Goal: Task Accomplishment & Management: Complete application form

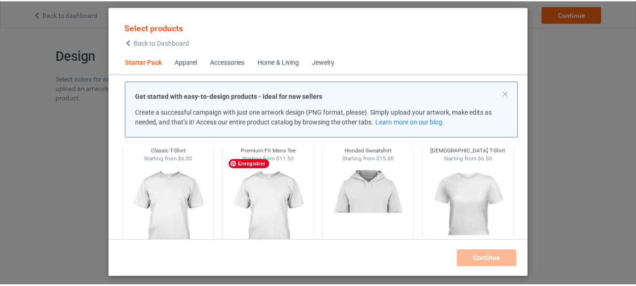
scroll to position [66, 0]
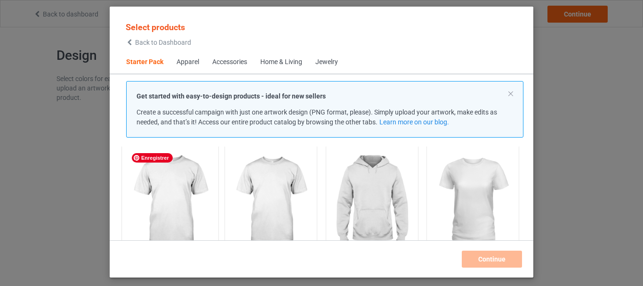
click at [173, 195] on img at bounding box center [170, 201] width 89 height 111
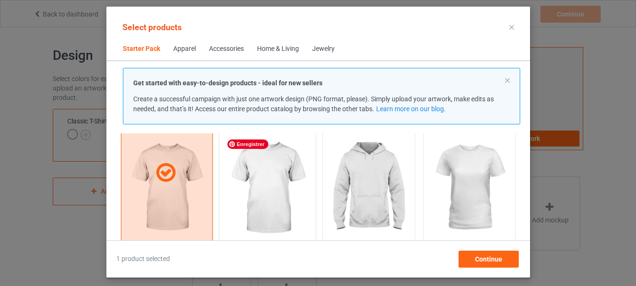
click at [256, 198] on img at bounding box center [267, 188] width 89 height 111
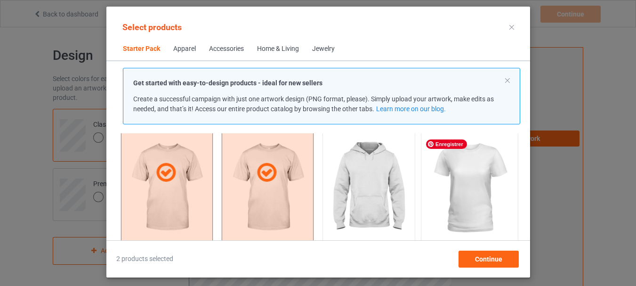
click at [455, 183] on img at bounding box center [469, 188] width 89 height 111
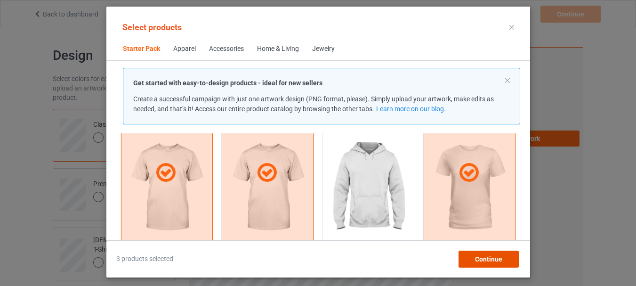
click at [483, 260] on span "Continue" at bounding box center [488, 259] width 27 height 8
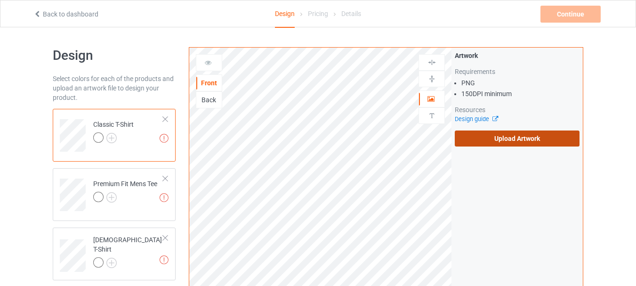
click at [482, 138] on label "Upload Artwork" at bounding box center [517, 138] width 125 height 16
click at [0, 0] on input "Upload Artwork" at bounding box center [0, 0] width 0 height 0
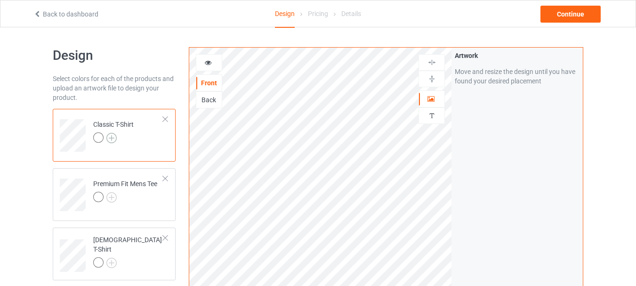
click at [109, 136] on img at bounding box center [111, 138] width 10 height 10
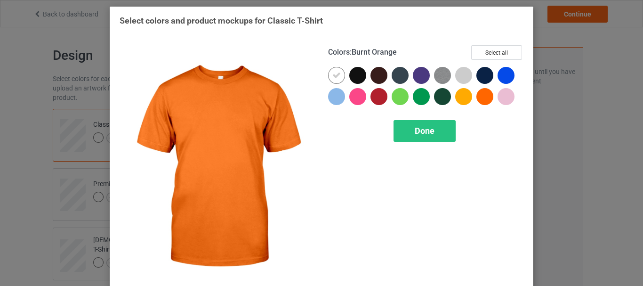
click at [480, 96] on div at bounding box center [485, 96] width 17 height 17
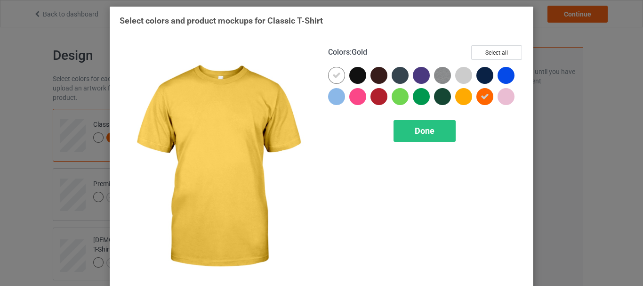
click at [463, 96] on div at bounding box center [463, 96] width 17 height 17
click at [463, 96] on icon at bounding box center [464, 96] width 8 height 8
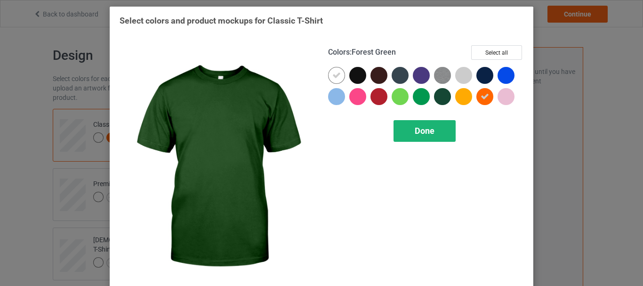
click at [415, 131] on span "Done" at bounding box center [425, 131] width 20 height 10
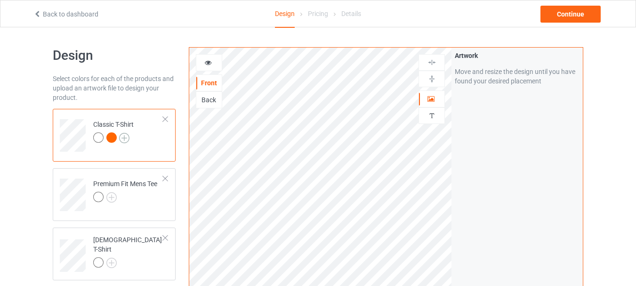
click at [122, 139] on img at bounding box center [124, 138] width 10 height 10
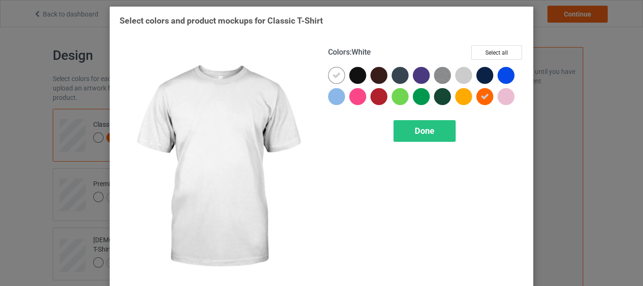
click at [333, 77] on icon at bounding box center [337, 75] width 8 height 8
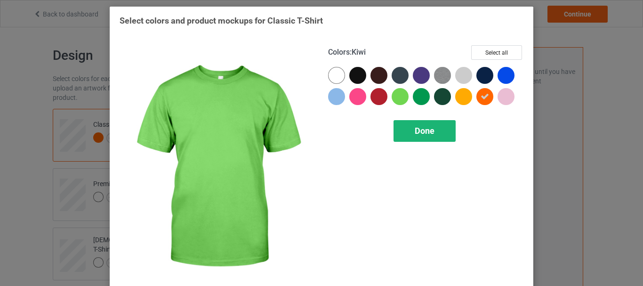
click at [415, 136] on span "Done" at bounding box center [425, 131] width 20 height 10
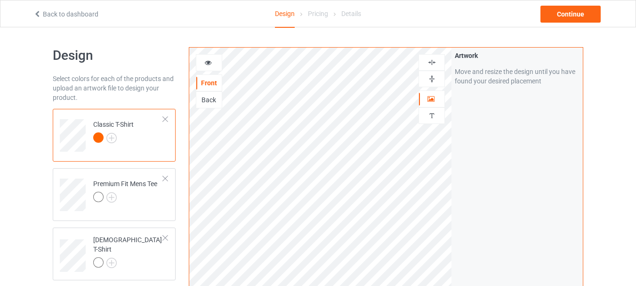
click at [207, 62] on icon at bounding box center [208, 61] width 8 height 7
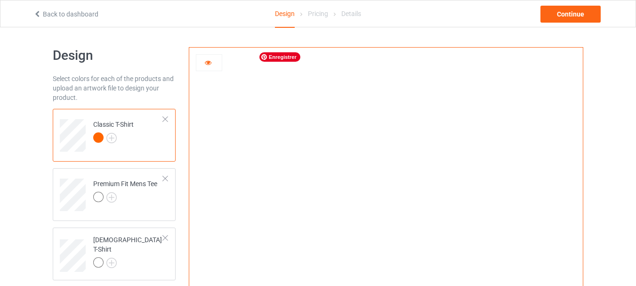
click at [386, 211] on img at bounding box center [386, 211] width 0 height 0
drag, startPoint x: 397, startPoint y: 135, endPoint x: 320, endPoint y: 126, distance: 77.8
click at [386, 211] on img at bounding box center [386, 211] width 0 height 0
click at [202, 64] on div at bounding box center [208, 62] width 25 height 9
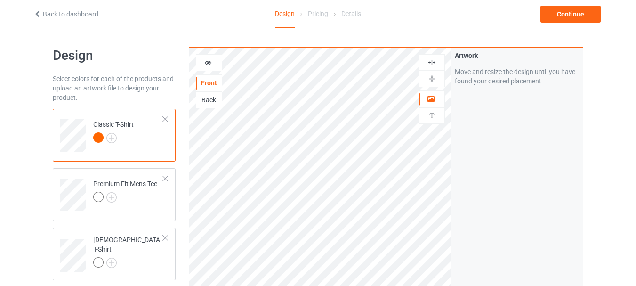
click at [210, 55] on div at bounding box center [209, 62] width 26 height 17
click at [209, 67] on div at bounding box center [208, 62] width 25 height 9
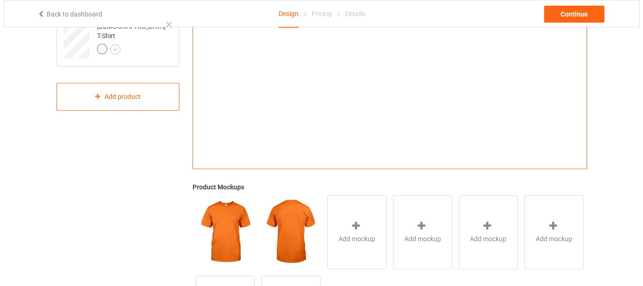
scroll to position [244, 0]
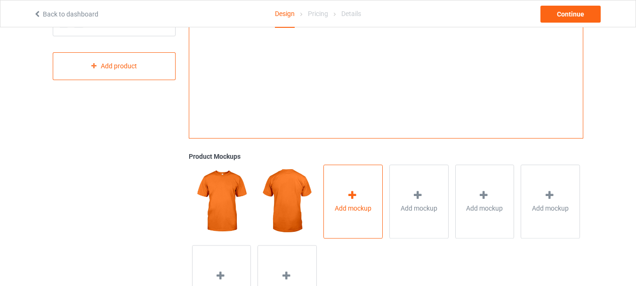
click at [343, 194] on div "Add mockup" at bounding box center [353, 201] width 59 height 74
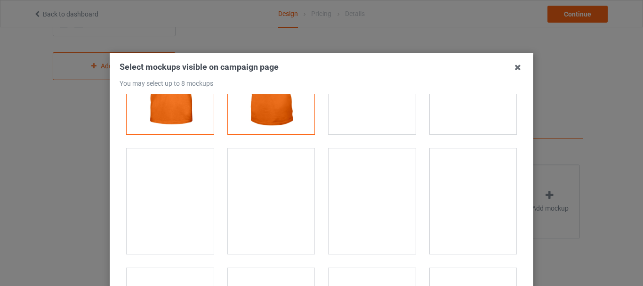
scroll to position [72, 0]
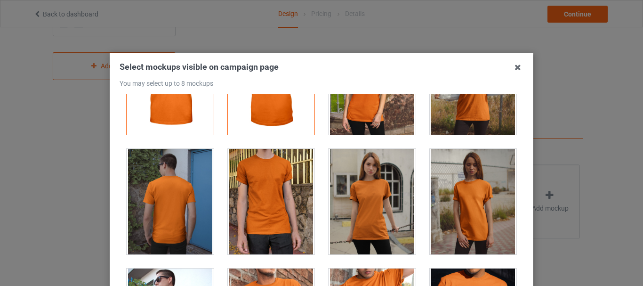
click at [342, 218] on div at bounding box center [372, 202] width 87 height 106
click at [235, 216] on div at bounding box center [271, 202] width 87 height 106
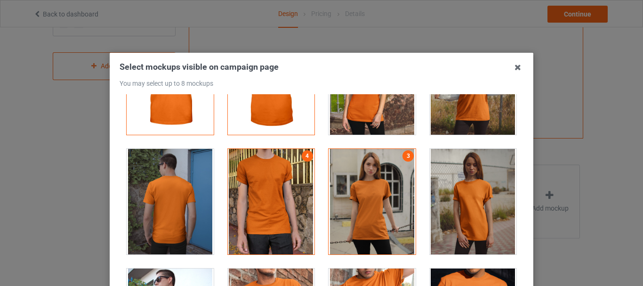
click at [235, 216] on div at bounding box center [271, 202] width 87 height 106
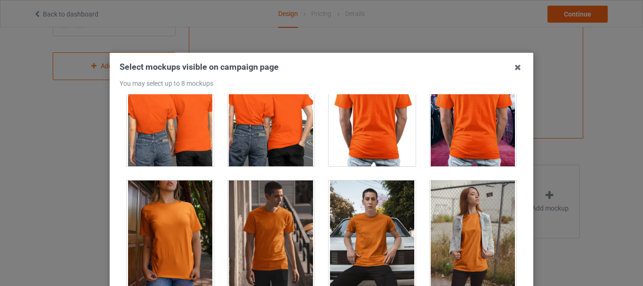
scroll to position [4705, 0]
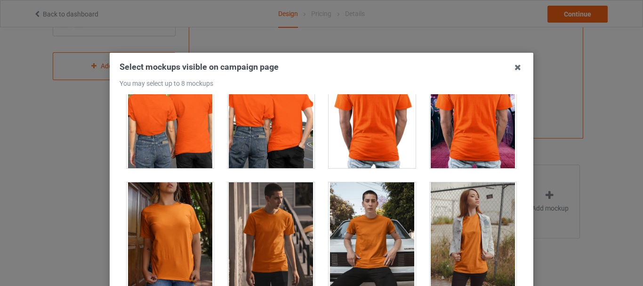
click at [252, 233] on div at bounding box center [271, 235] width 87 height 106
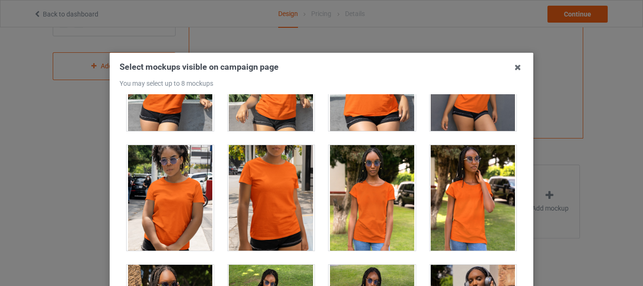
scroll to position [5694, 0]
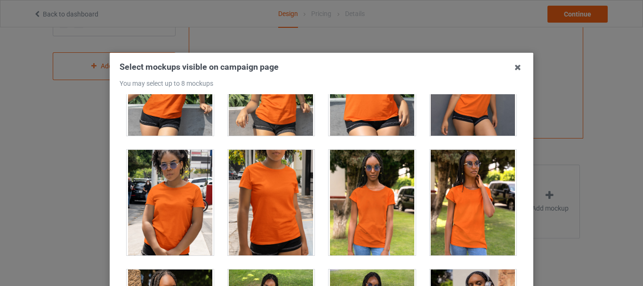
click at [161, 225] on div at bounding box center [170, 203] width 87 height 106
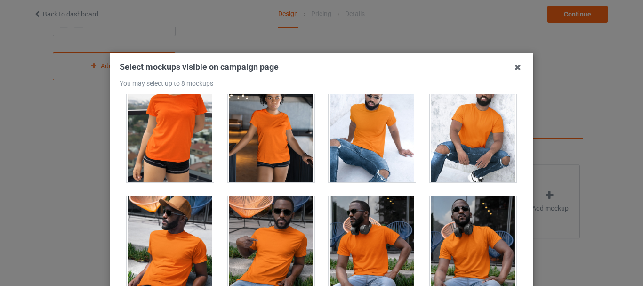
scroll to position [6676, 0]
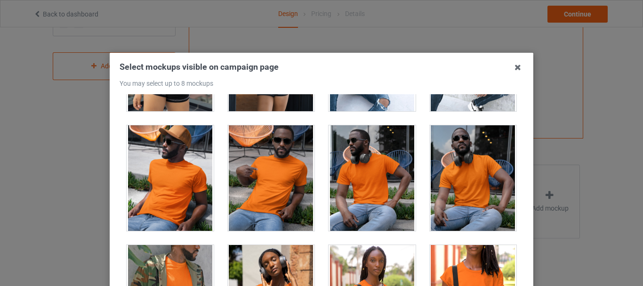
click at [291, 179] on div at bounding box center [271, 178] width 87 height 106
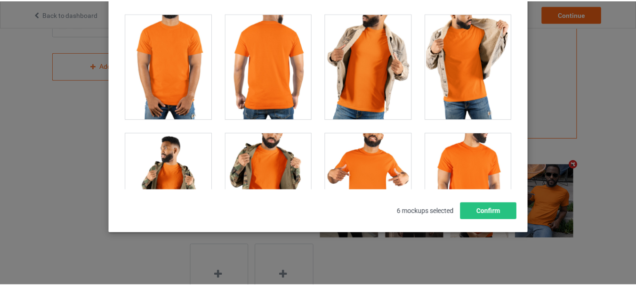
scroll to position [7134, 0]
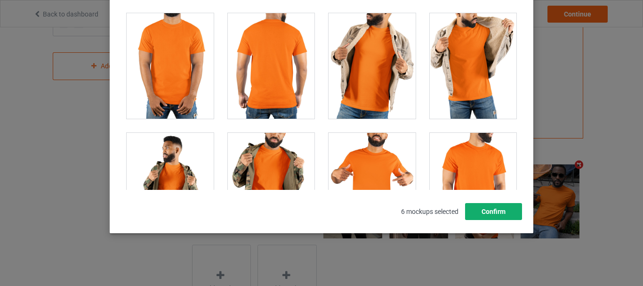
click at [467, 205] on button "Confirm" at bounding box center [493, 211] width 57 height 17
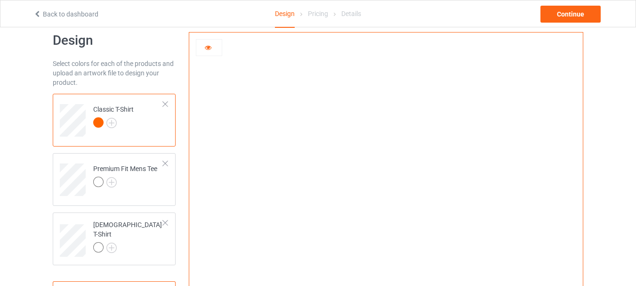
scroll to position [16, 0]
click at [110, 179] on img at bounding box center [111, 182] width 10 height 10
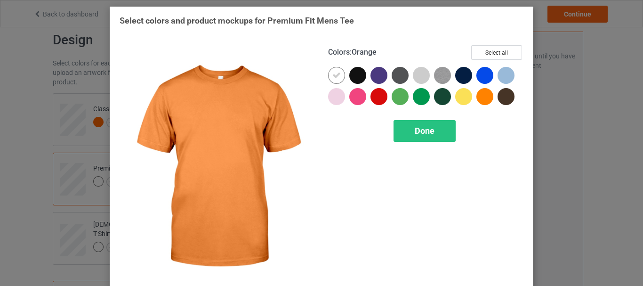
click at [486, 101] on div at bounding box center [485, 96] width 17 height 17
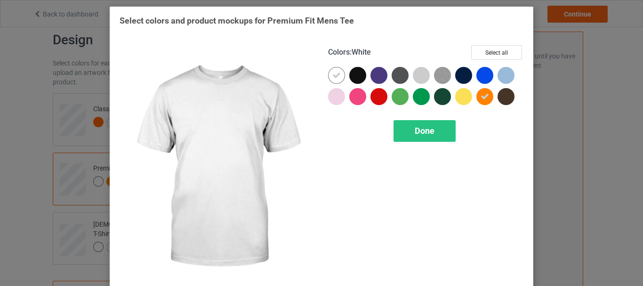
click at [333, 72] on icon at bounding box center [337, 75] width 8 height 8
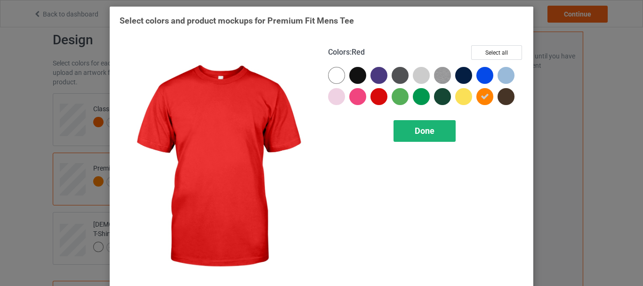
click at [407, 137] on div "Done" at bounding box center [425, 131] width 62 height 22
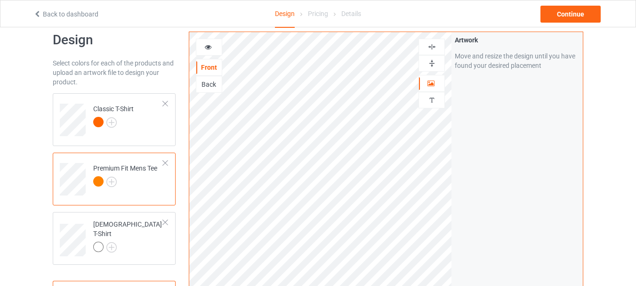
click at [212, 52] on div at bounding box center [208, 46] width 25 height 9
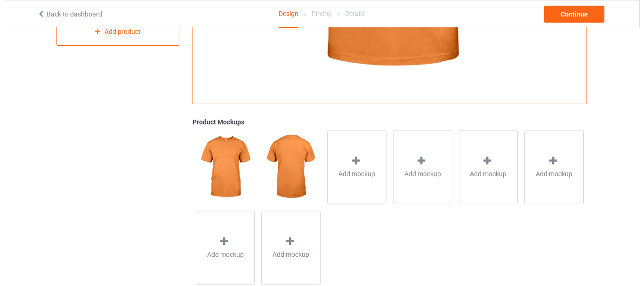
scroll to position [292, 0]
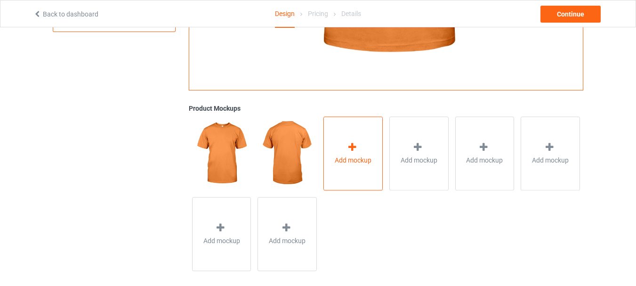
click at [349, 145] on icon at bounding box center [353, 147] width 12 height 10
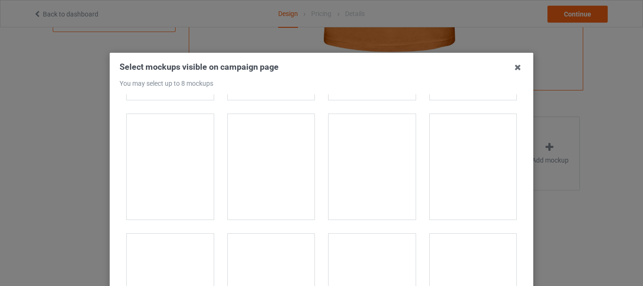
scroll to position [448, 0]
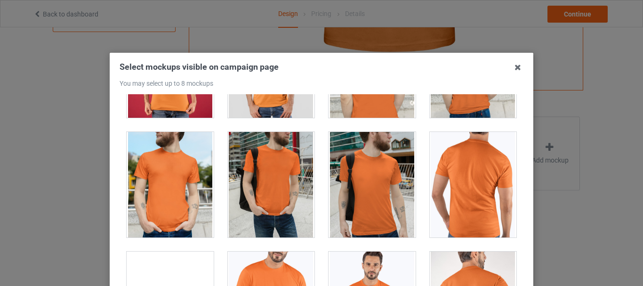
click at [268, 195] on div at bounding box center [271, 185] width 87 height 106
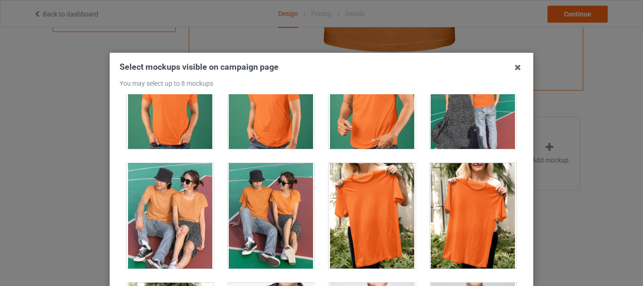
scroll to position [847, 0]
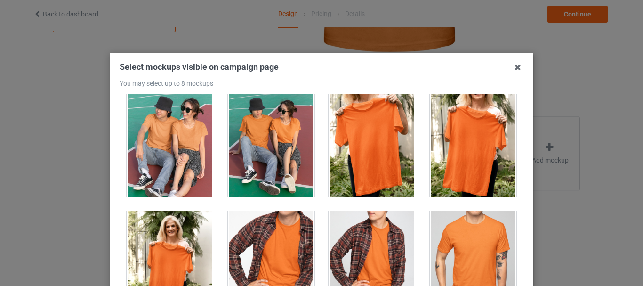
click at [169, 153] on div at bounding box center [170, 144] width 87 height 106
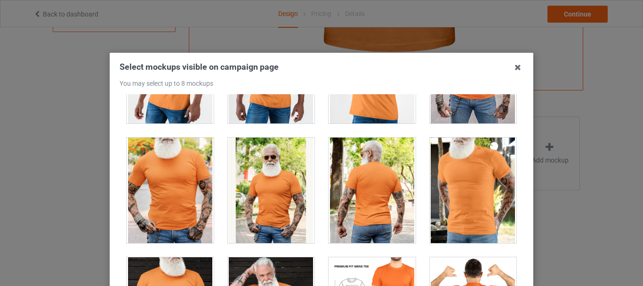
scroll to position [1785, 0]
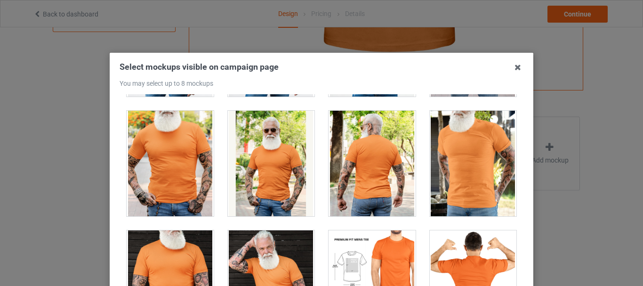
click at [253, 181] on div at bounding box center [271, 164] width 87 height 106
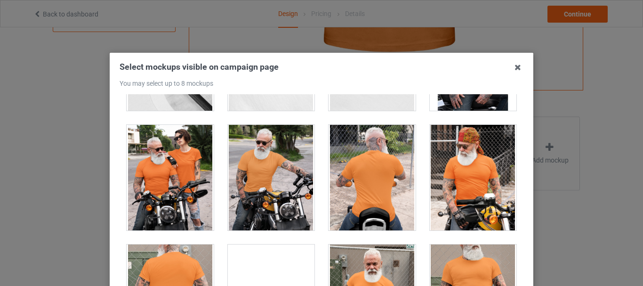
scroll to position [2733, 0]
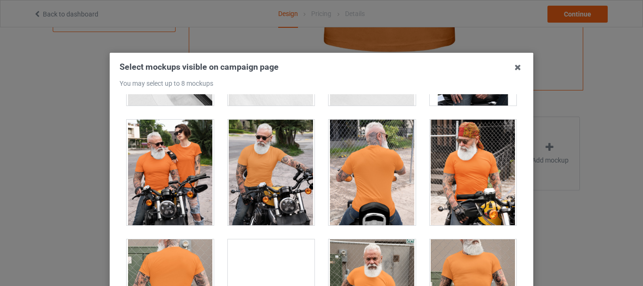
click at [253, 181] on div at bounding box center [271, 173] width 87 height 106
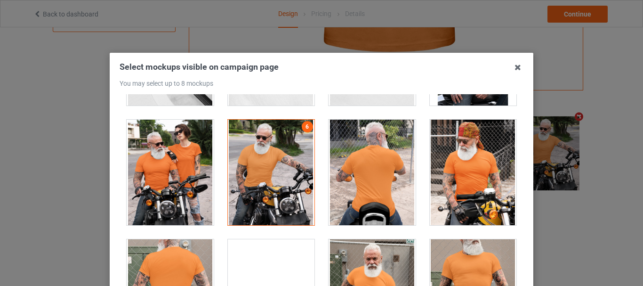
click at [150, 177] on div at bounding box center [170, 173] width 87 height 106
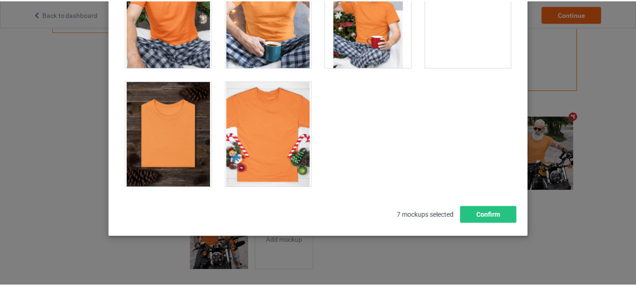
scroll to position [133, 0]
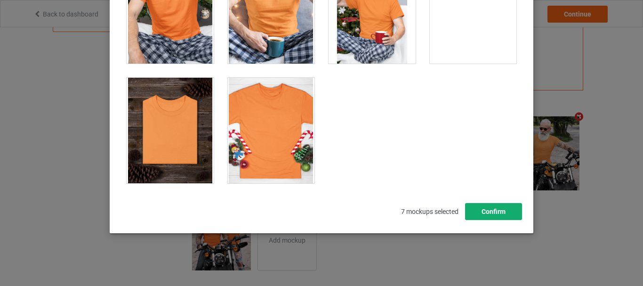
click at [487, 219] on button "Confirm" at bounding box center [493, 211] width 57 height 17
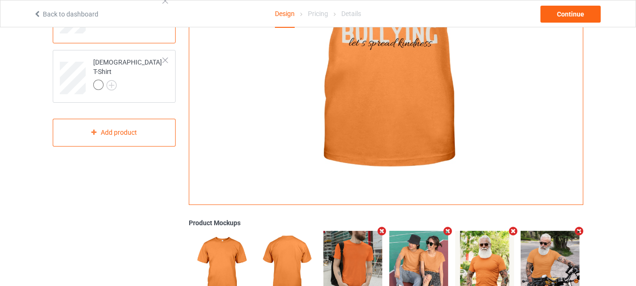
scroll to position [177, 0]
click at [108, 81] on img at bounding box center [111, 86] width 10 height 10
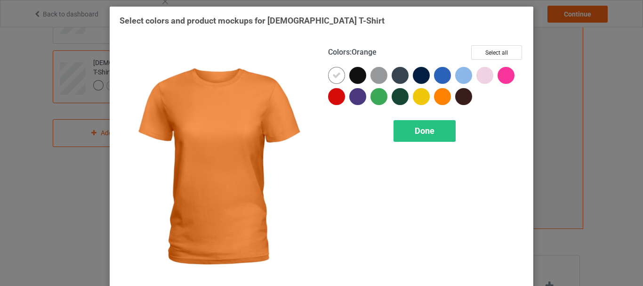
click at [439, 98] on div at bounding box center [442, 96] width 17 height 17
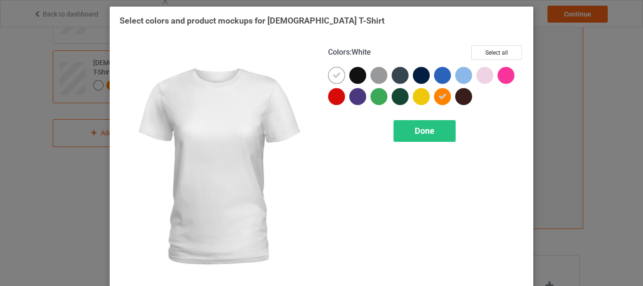
click at [337, 79] on icon at bounding box center [337, 75] width 8 height 8
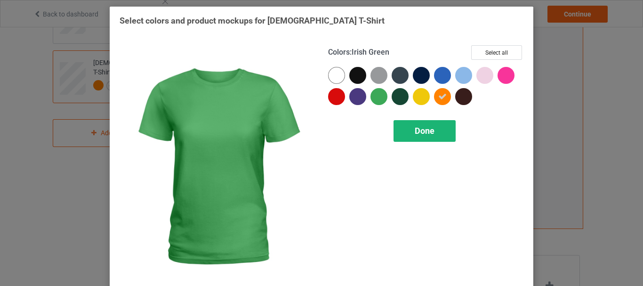
click at [405, 139] on div "Done" at bounding box center [425, 131] width 62 height 22
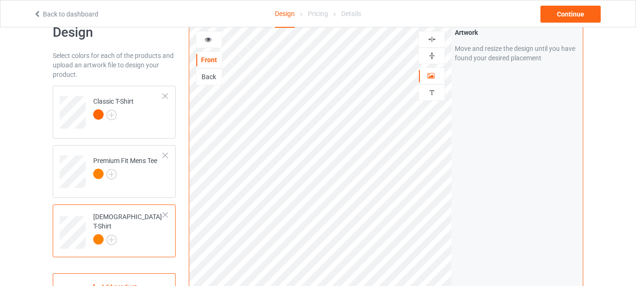
scroll to position [24, 0]
click at [204, 41] on div at bounding box center [208, 38] width 25 height 9
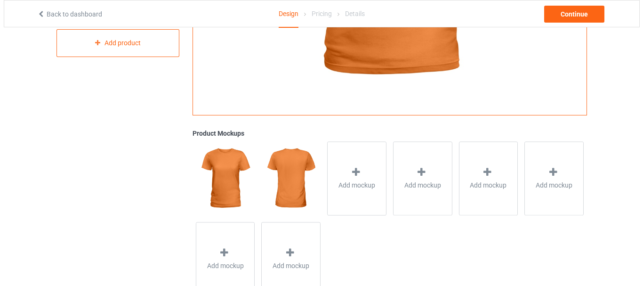
scroll to position [268, 0]
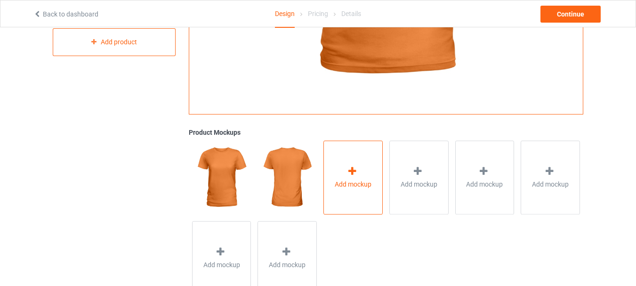
click at [344, 174] on div "Add mockup" at bounding box center [353, 177] width 59 height 74
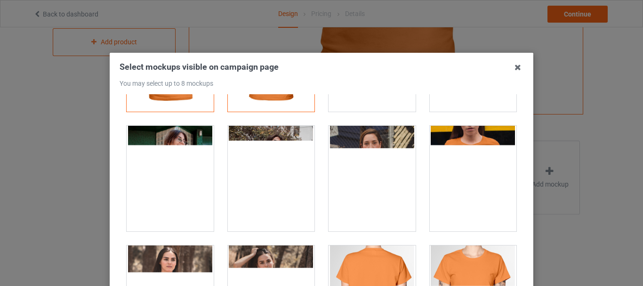
scroll to position [78, 0]
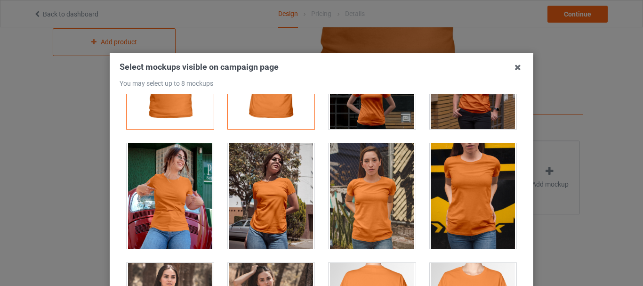
click at [363, 203] on div at bounding box center [372, 196] width 87 height 106
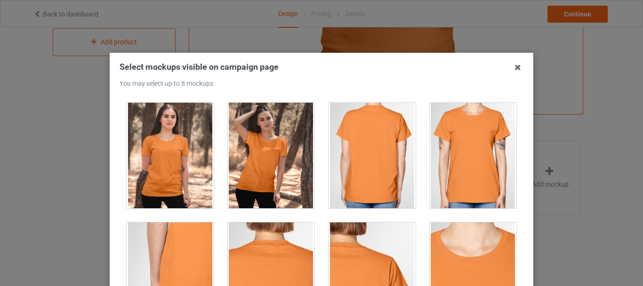
scroll to position [232, 0]
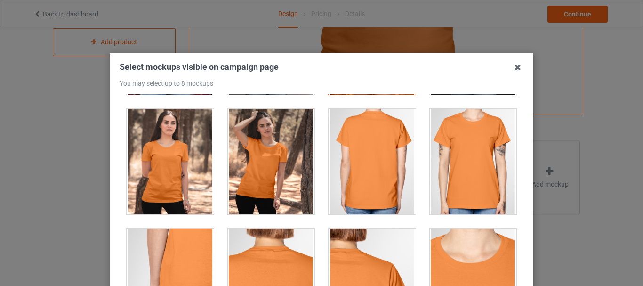
click at [252, 192] on div at bounding box center [271, 162] width 87 height 106
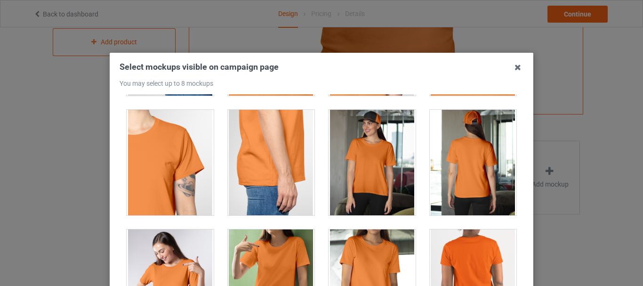
scroll to position [471, 0]
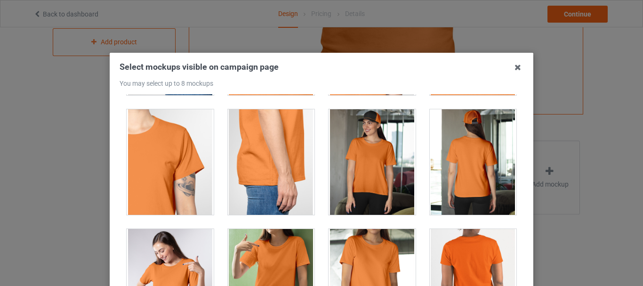
click at [377, 158] on div at bounding box center [372, 162] width 87 height 106
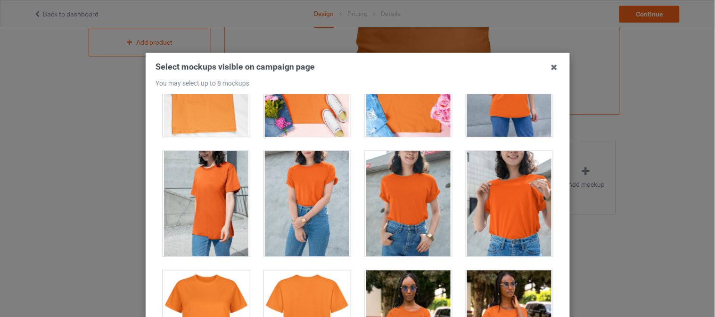
scroll to position [1626, 0]
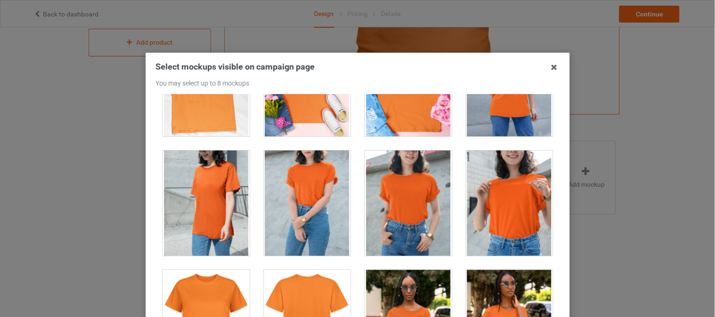
click at [487, 204] on div at bounding box center [508, 204] width 87 height 106
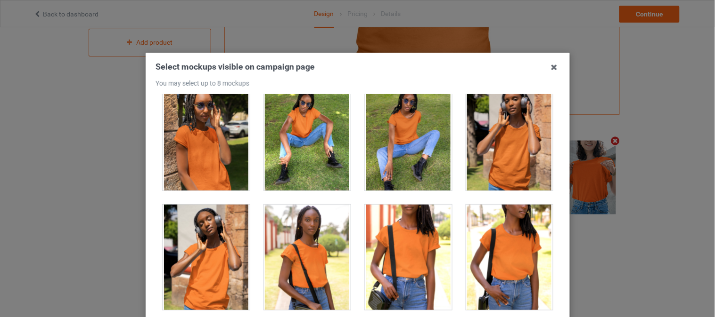
scroll to position [1910, 0]
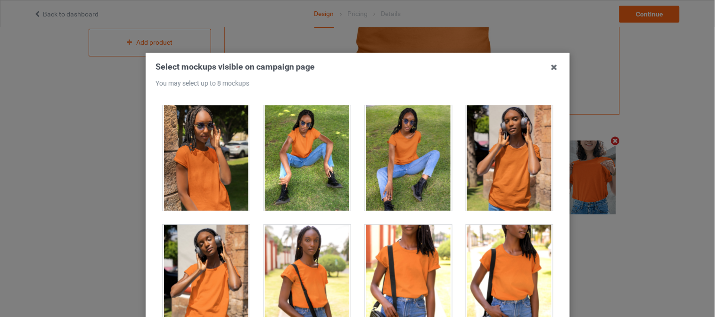
click at [493, 171] on div at bounding box center [508, 159] width 87 height 106
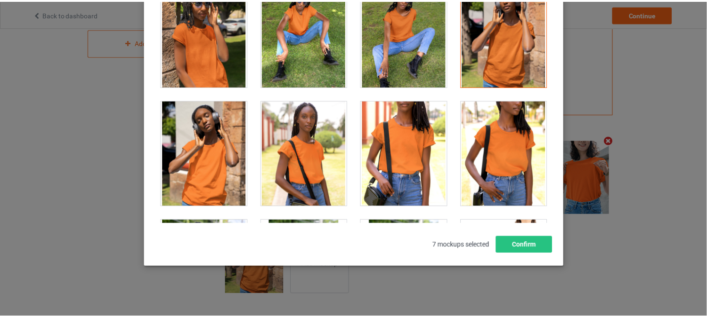
scroll to position [126, 0]
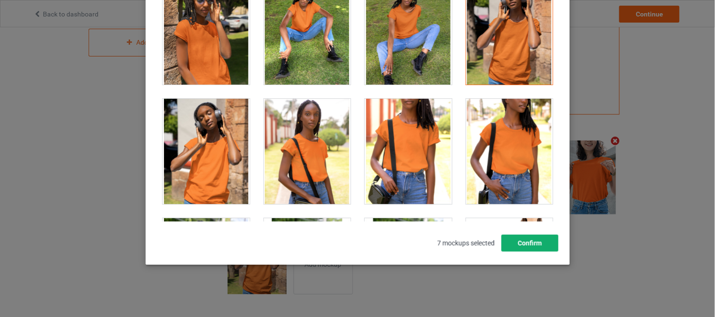
click at [518, 241] on button "Confirm" at bounding box center [529, 243] width 57 height 17
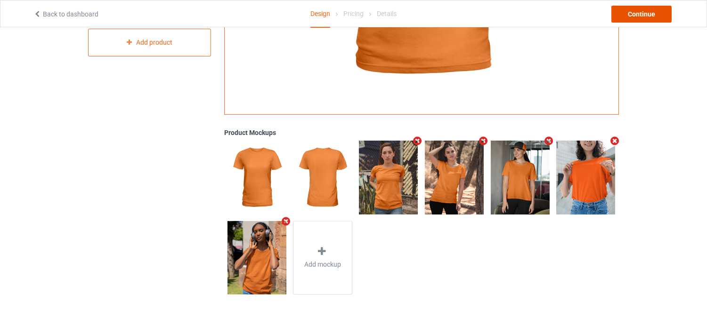
click at [632, 16] on div "Continue" at bounding box center [641, 14] width 60 height 17
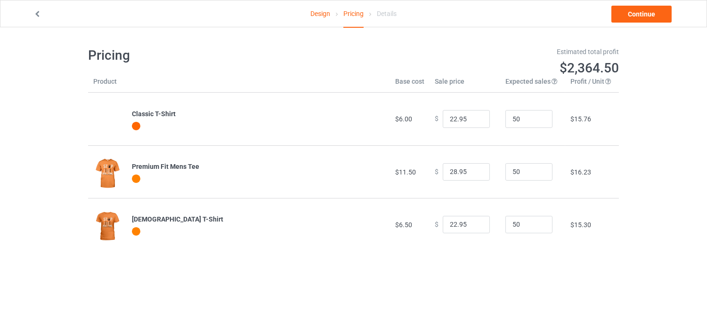
click at [321, 16] on link "Design" at bounding box center [320, 13] width 20 height 26
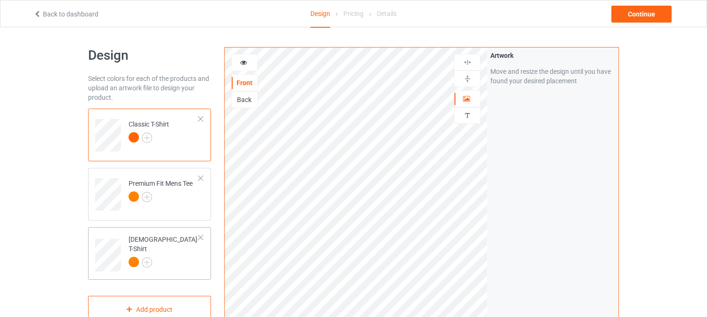
click at [178, 255] on td "[DEMOGRAPHIC_DATA] T-Shirt" at bounding box center [163, 252] width 81 height 42
click at [238, 64] on div at bounding box center [244, 62] width 25 height 9
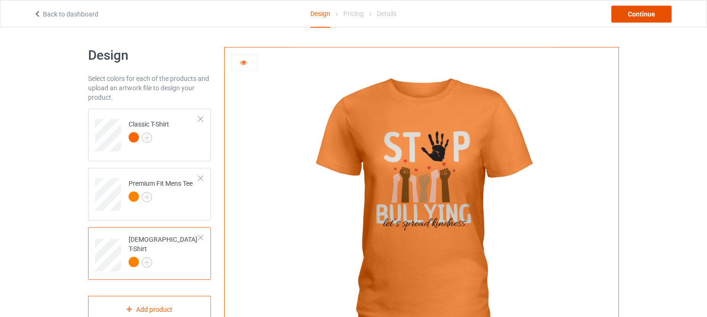
click at [630, 11] on div "Continue" at bounding box center [641, 14] width 60 height 17
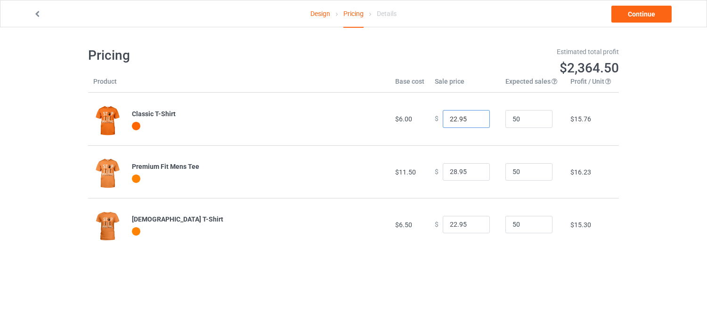
drag, startPoint x: 451, startPoint y: 120, endPoint x: 436, endPoint y: 122, distance: 15.1
click at [436, 122] on div "$ 22.95" at bounding box center [465, 119] width 60 height 18
type input "13.95"
drag, startPoint x: 451, startPoint y: 172, endPoint x: 436, endPoint y: 173, distance: 15.1
click at [436, 173] on div "$ 28.95" at bounding box center [465, 172] width 60 height 18
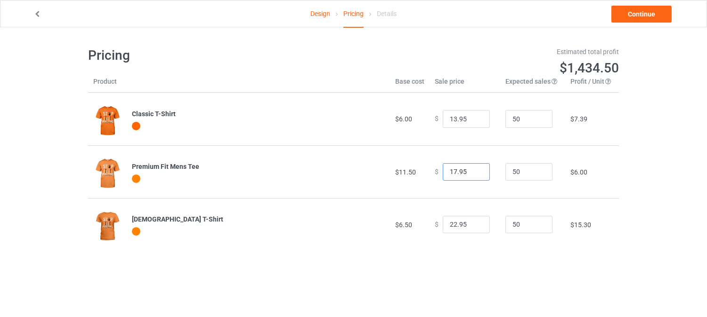
type input "17.95"
drag, startPoint x: 451, startPoint y: 223, endPoint x: 432, endPoint y: 224, distance: 18.9
click at [435, 224] on div "$ 22.95" at bounding box center [465, 225] width 60 height 18
type input "12.95"
click at [643, 15] on link "Continue" at bounding box center [641, 14] width 60 height 17
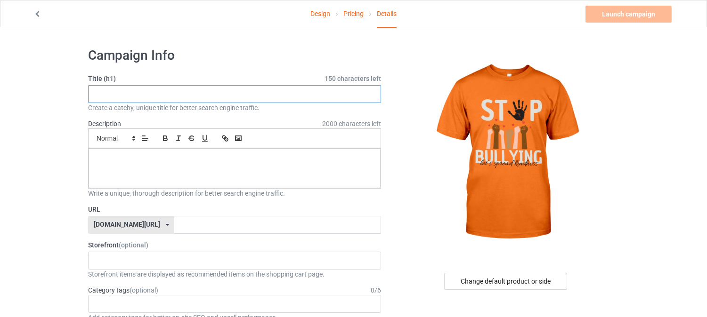
click at [181, 90] on input "text" at bounding box center [234, 94] width 293 height 18
paste input "Stop Bullying Let's Spread Kindness, World Anti Bullying Day"
type input "Stop Bullying Let's Spread Kindness, World Anti Bullying Day"
click at [142, 156] on p at bounding box center [234, 159] width 277 height 9
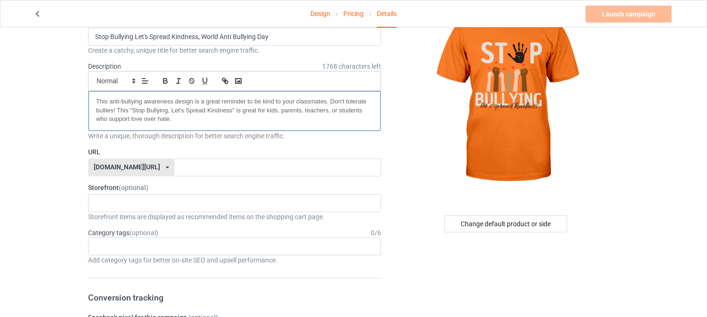
scroll to position [57, 0]
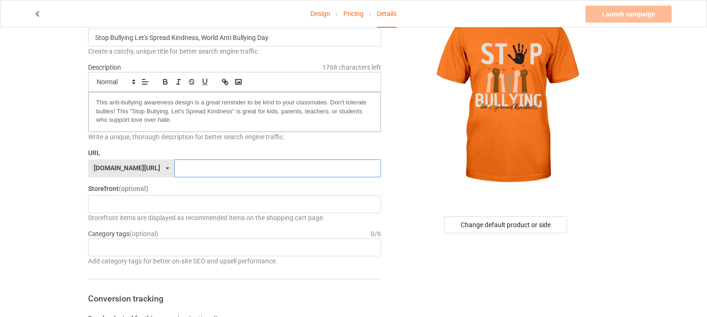
click at [174, 166] on input "text" at bounding box center [277, 169] width 206 height 18
type input "s"
type input "k"
type input "bullyingtee"
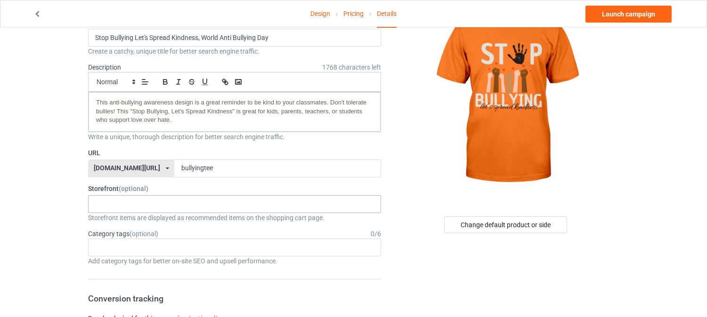
click at [167, 206] on div "InkSpire : Custom Apparel and Gifts That Inspire 64cfad196bdd59002f2c0493" at bounding box center [234, 204] width 293 height 18
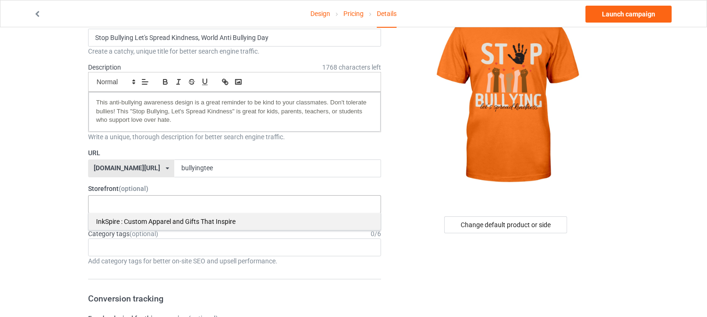
click at [157, 220] on div "InkSpire : Custom Apparel and Gifts That Inspire" at bounding box center [235, 221] width 292 height 17
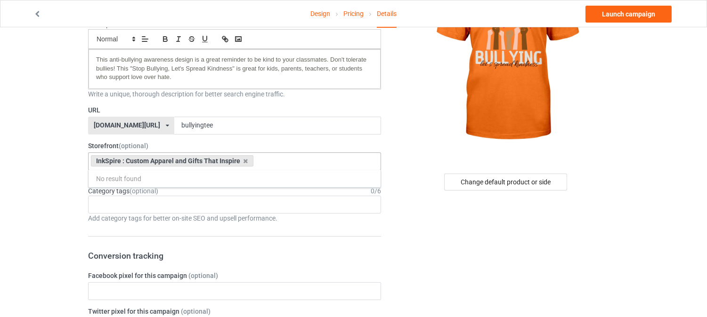
scroll to position [99, 0]
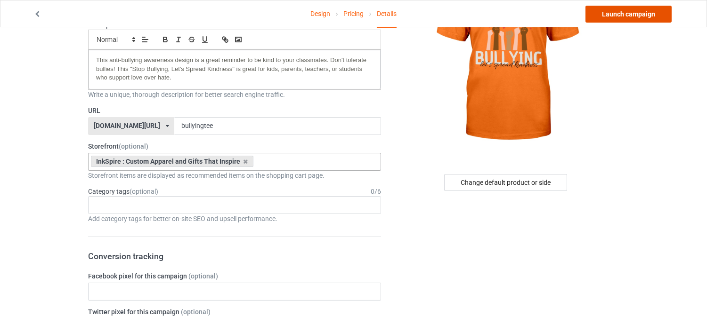
click at [617, 12] on link "Launch campaign" at bounding box center [628, 14] width 86 height 17
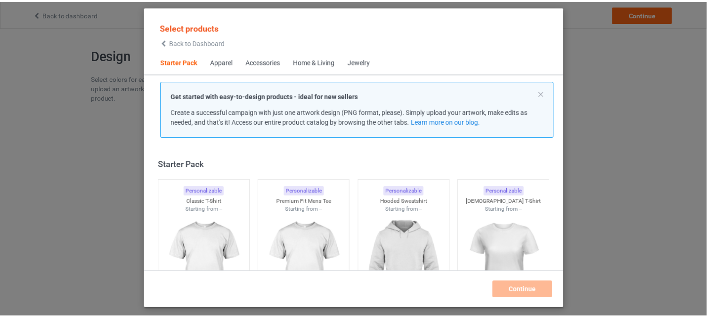
scroll to position [12, 0]
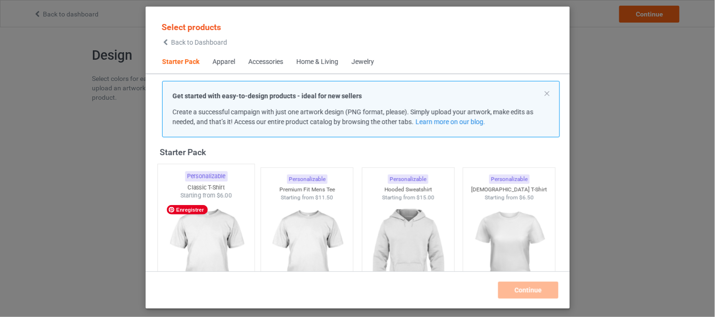
click at [196, 232] on img at bounding box center [206, 255] width 89 height 111
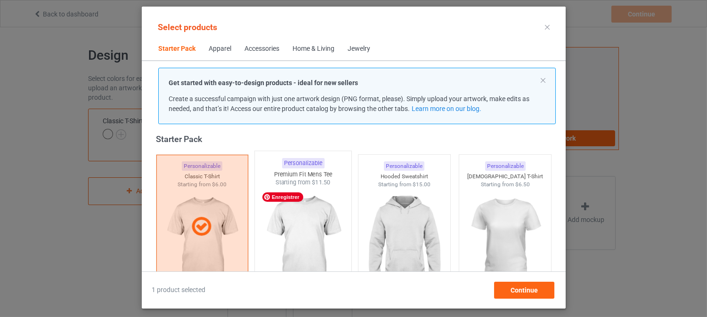
click at [297, 243] on img at bounding box center [303, 242] width 89 height 111
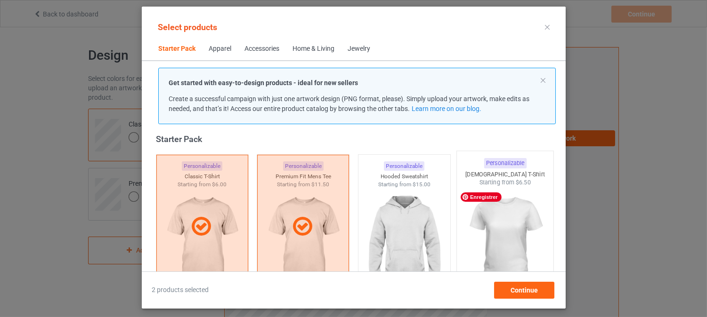
click at [483, 251] on img at bounding box center [505, 242] width 89 height 111
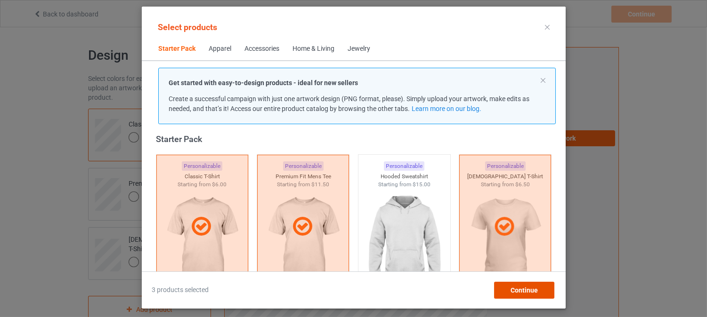
click at [512, 287] on span "Continue" at bounding box center [523, 291] width 27 height 8
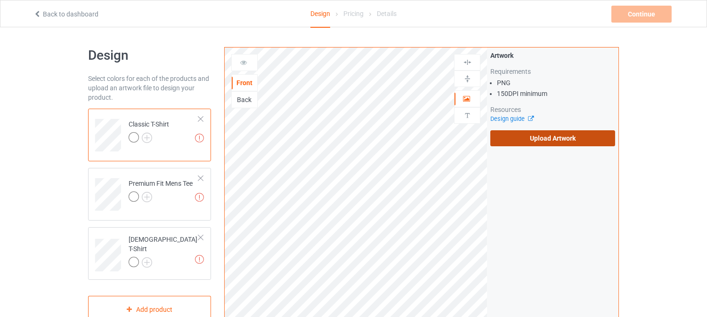
click at [516, 138] on label "Upload Artwork" at bounding box center [552, 138] width 125 height 16
click at [0, 0] on input "Upload Artwork" at bounding box center [0, 0] width 0 height 0
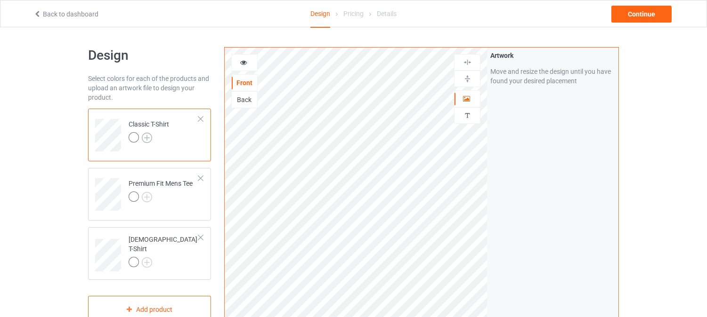
click at [145, 139] on img at bounding box center [147, 138] width 10 height 10
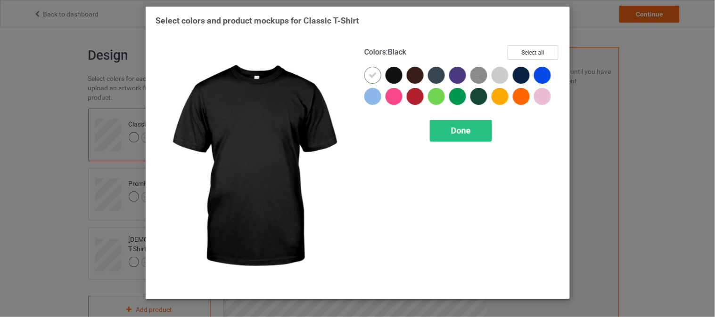
click at [392, 73] on div at bounding box center [393, 75] width 17 height 17
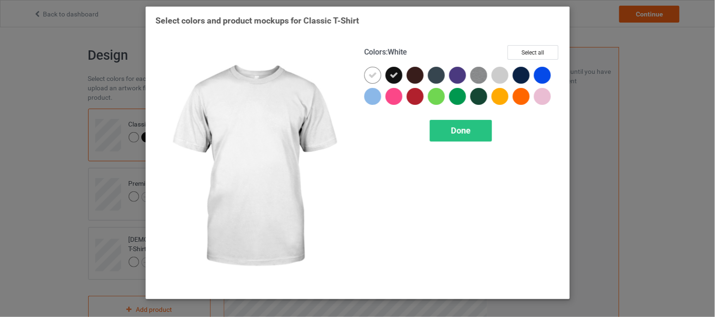
click at [376, 73] on icon at bounding box center [372, 75] width 8 height 8
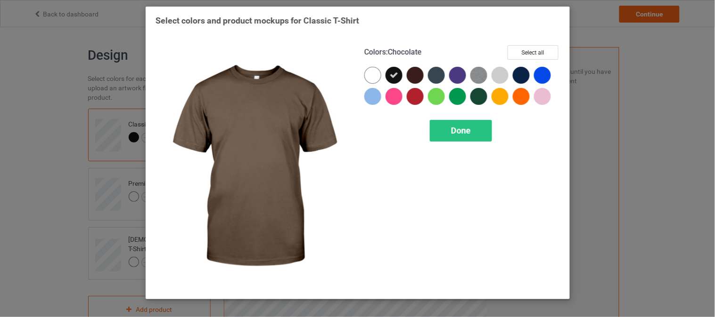
click at [416, 73] on div at bounding box center [415, 75] width 17 height 17
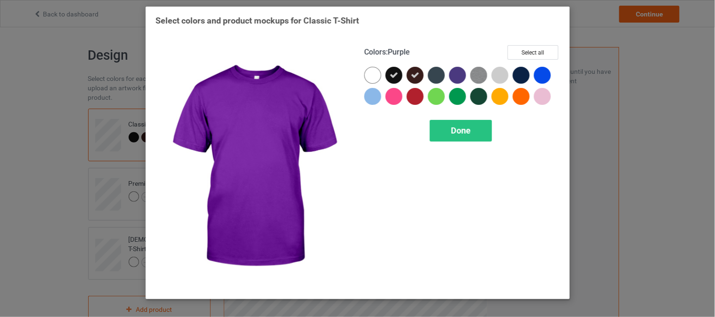
click at [455, 77] on div at bounding box center [457, 75] width 17 height 17
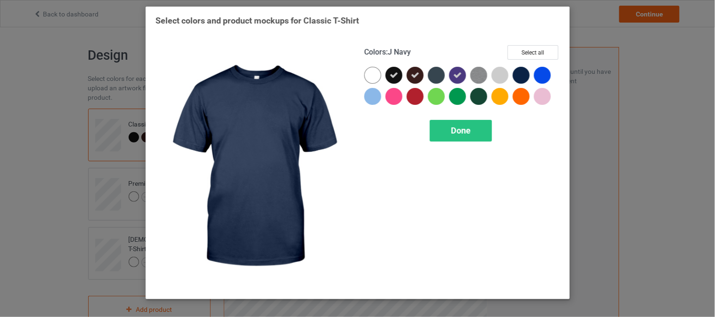
click at [525, 73] on div at bounding box center [520, 75] width 17 height 17
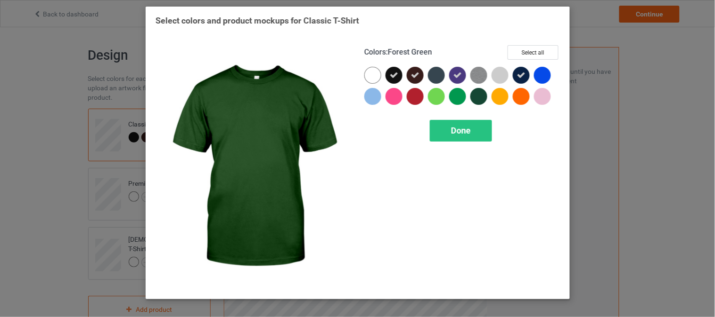
click at [476, 98] on div at bounding box center [478, 96] width 17 height 17
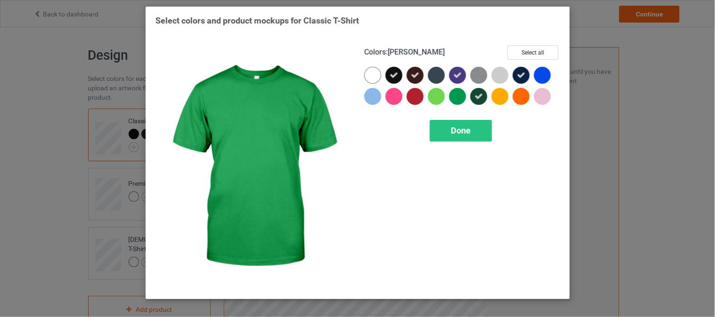
click at [458, 100] on div at bounding box center [457, 96] width 17 height 17
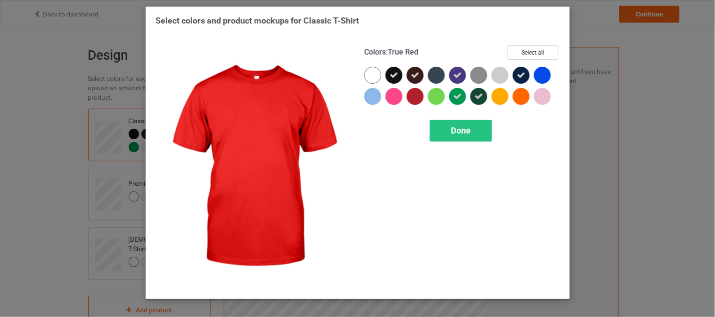
click at [420, 100] on div at bounding box center [415, 96] width 17 height 17
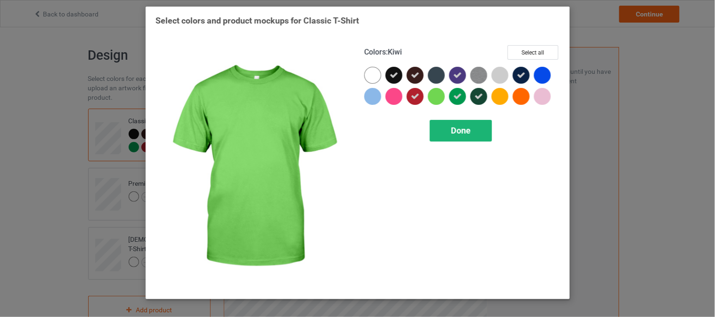
click at [451, 128] on span "Done" at bounding box center [461, 131] width 20 height 10
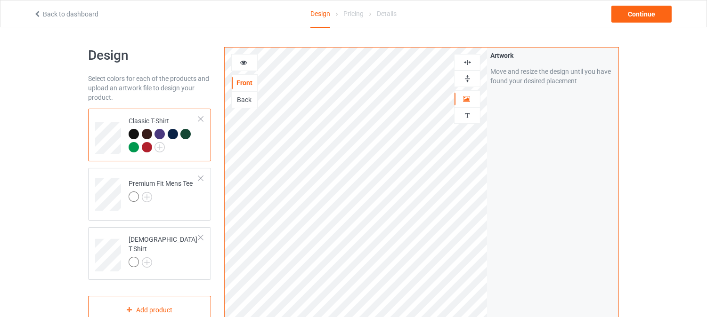
click at [245, 63] on icon at bounding box center [244, 61] width 8 height 7
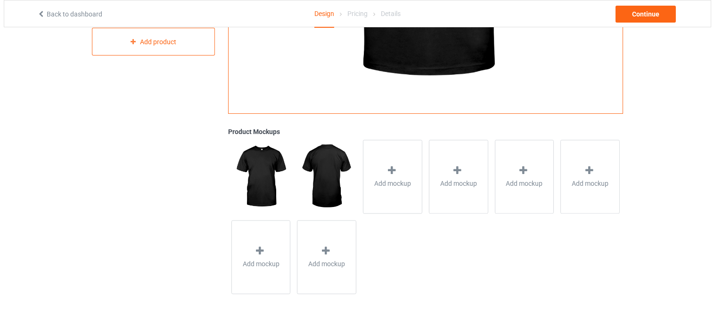
scroll to position [266, 0]
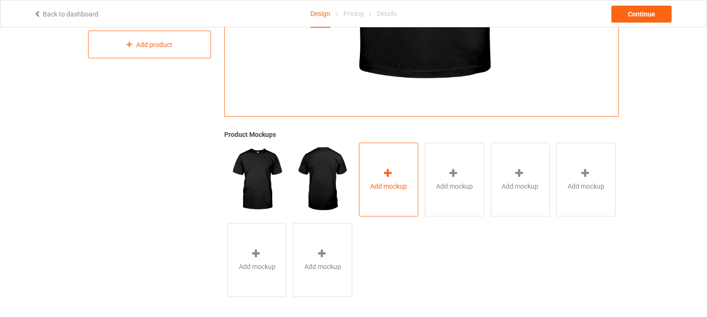
click at [402, 179] on div "Add mockup" at bounding box center [388, 180] width 59 height 74
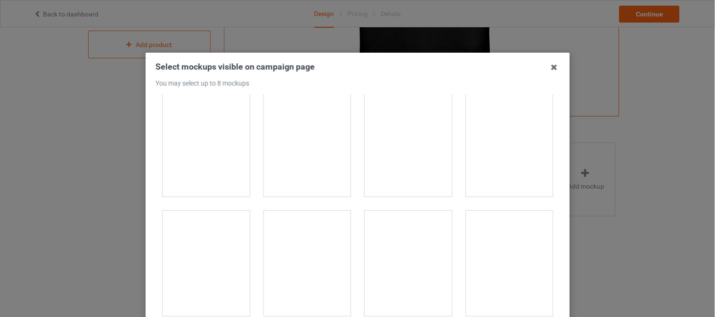
scroll to position [1561, 0]
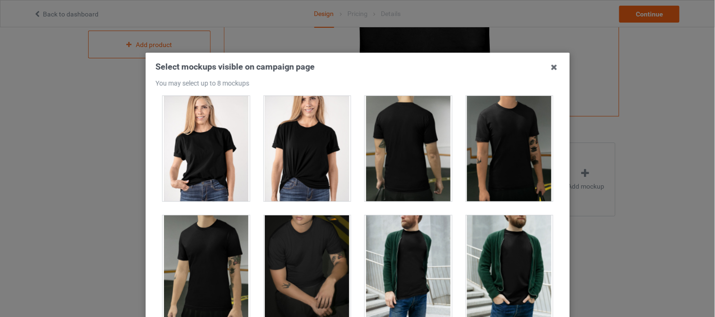
click at [197, 149] on div at bounding box center [206, 149] width 87 height 106
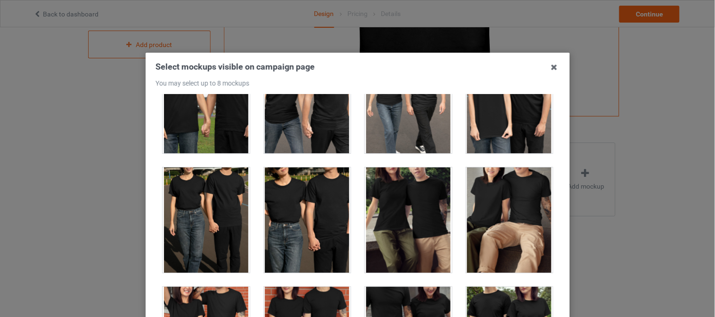
scroll to position [3163, 0]
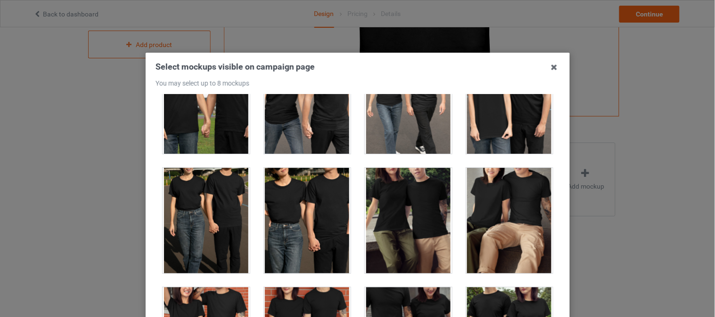
click at [309, 231] on div at bounding box center [306, 221] width 87 height 106
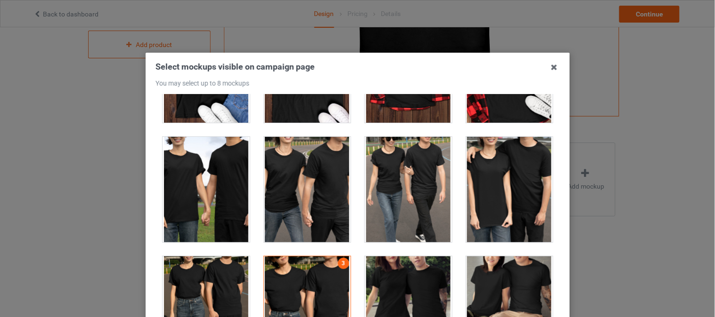
scroll to position [3076, 0]
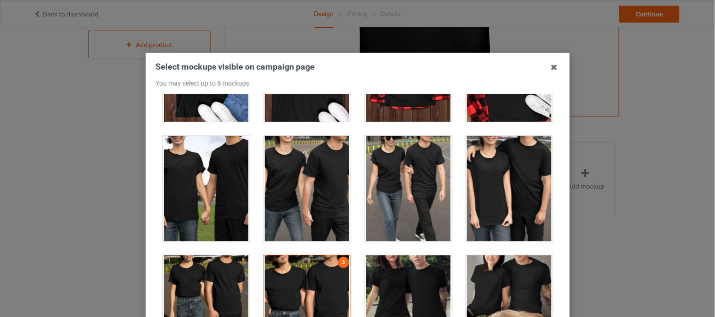
click at [495, 185] on div at bounding box center [508, 189] width 87 height 106
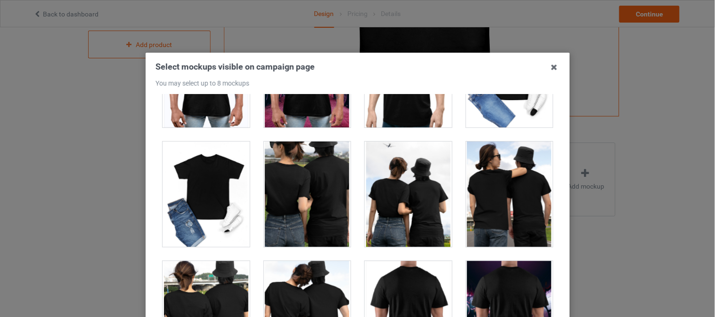
scroll to position [4507, 0]
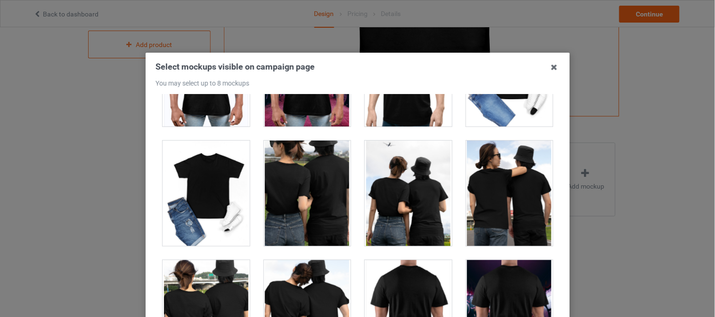
click at [303, 285] on div at bounding box center [306, 313] width 87 height 106
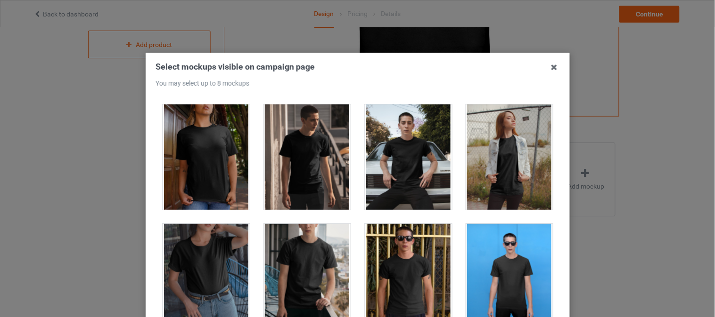
scroll to position [4783, 0]
click at [402, 171] on div at bounding box center [408, 157] width 87 height 106
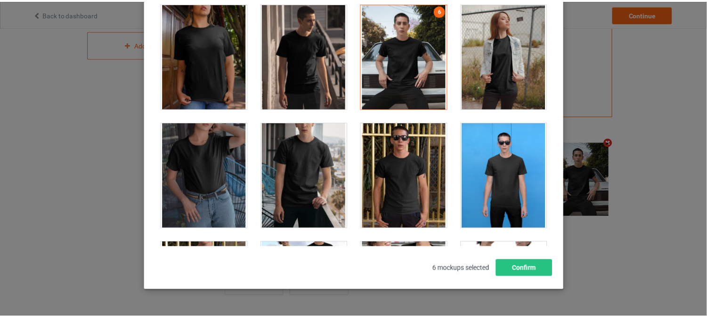
scroll to position [126, 0]
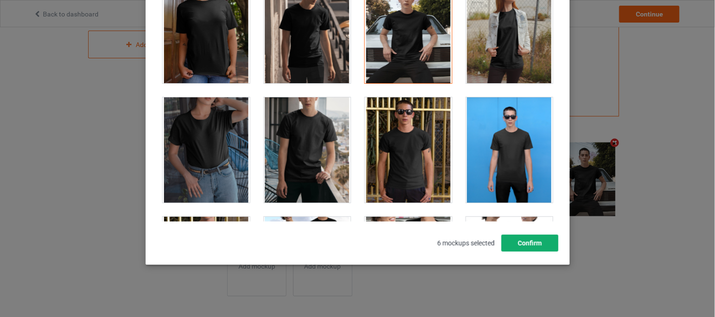
click at [518, 246] on button "Confirm" at bounding box center [529, 243] width 57 height 17
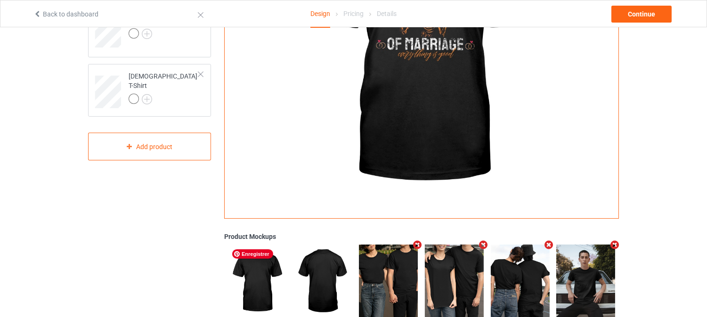
scroll to position [64, 0]
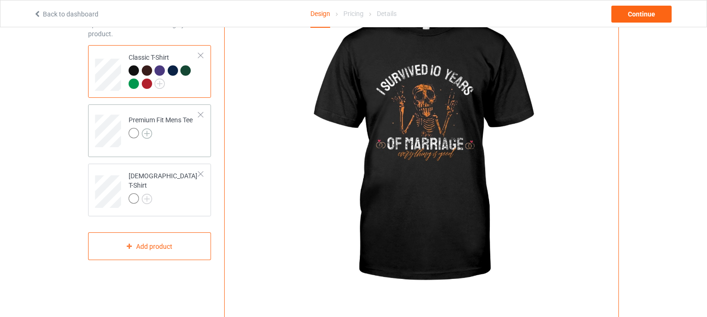
click at [147, 137] on img at bounding box center [147, 134] width 10 height 10
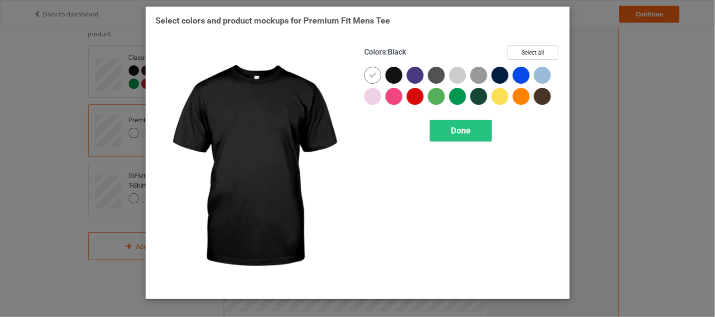
click at [390, 72] on div at bounding box center [393, 75] width 17 height 17
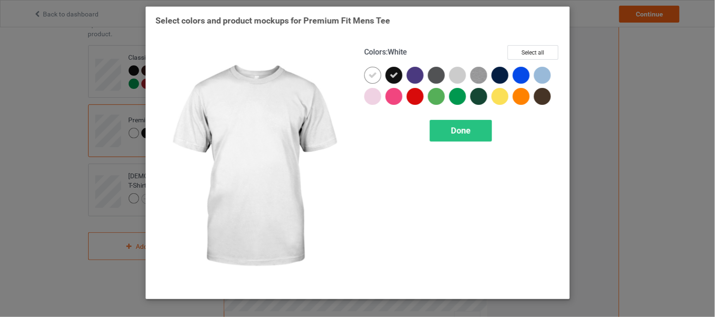
click at [366, 74] on div at bounding box center [372, 75] width 17 height 17
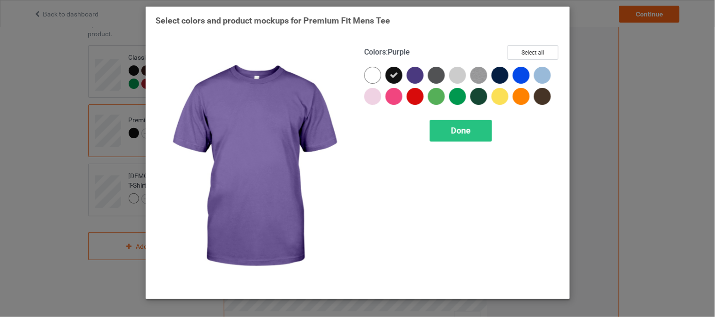
click at [413, 79] on div at bounding box center [415, 75] width 17 height 17
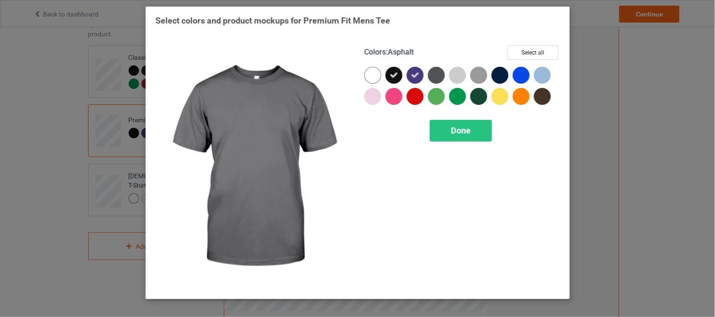
click at [436, 77] on div at bounding box center [436, 75] width 17 height 17
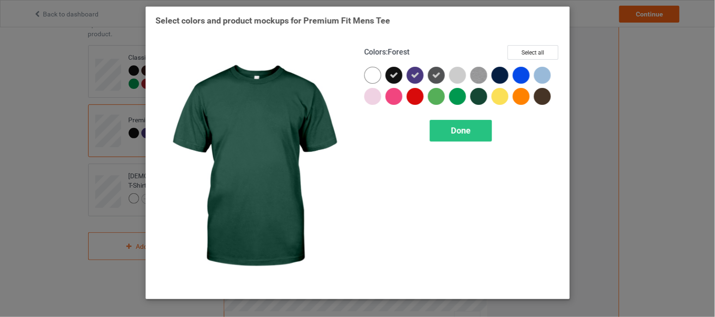
click at [474, 93] on div at bounding box center [478, 96] width 17 height 17
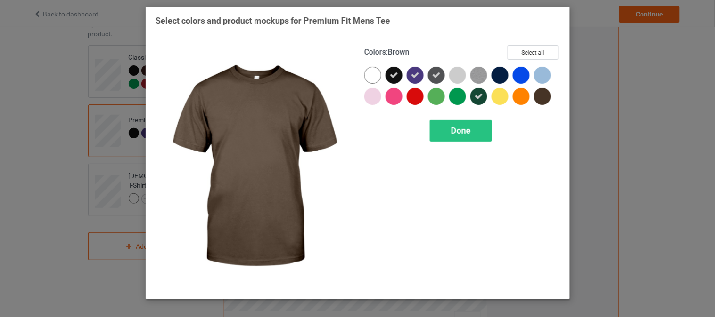
click at [539, 95] on div at bounding box center [542, 96] width 17 height 17
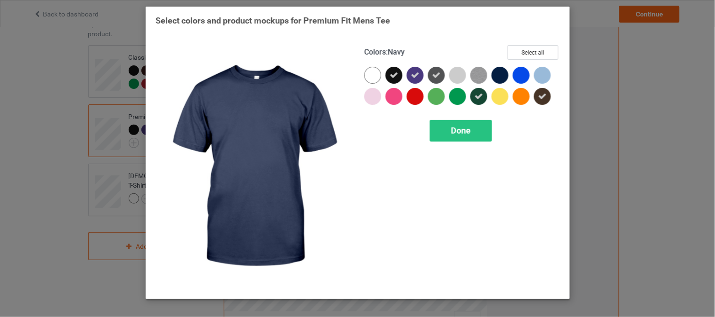
click at [498, 76] on div at bounding box center [499, 75] width 17 height 17
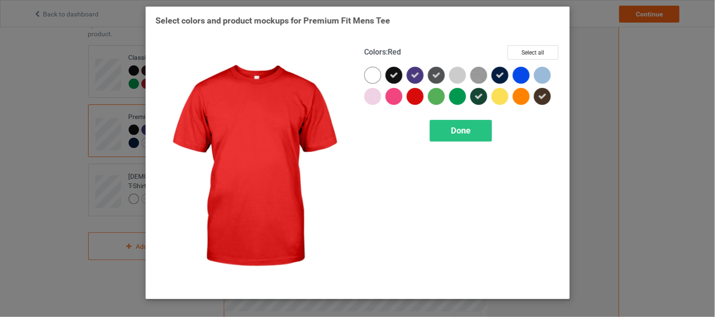
click at [415, 95] on div at bounding box center [415, 96] width 17 height 17
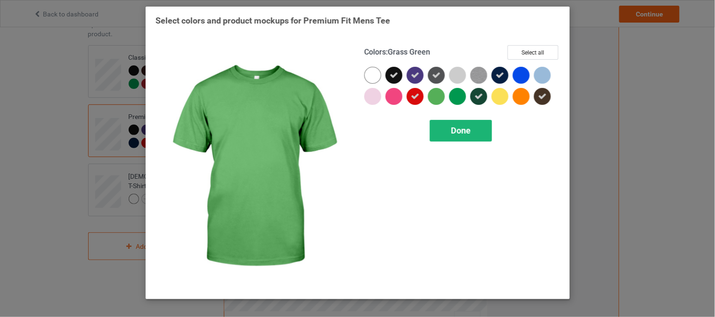
click at [445, 128] on div "Done" at bounding box center [461, 131] width 62 height 22
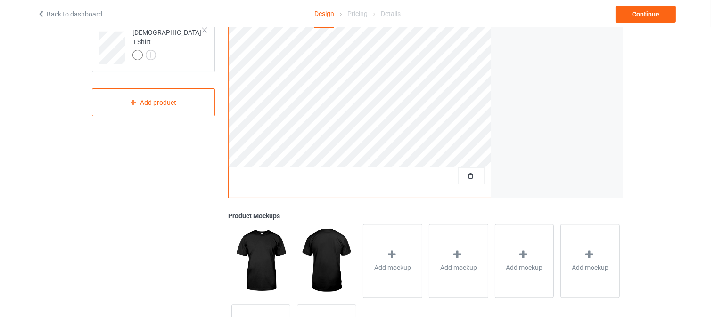
scroll to position [256, 0]
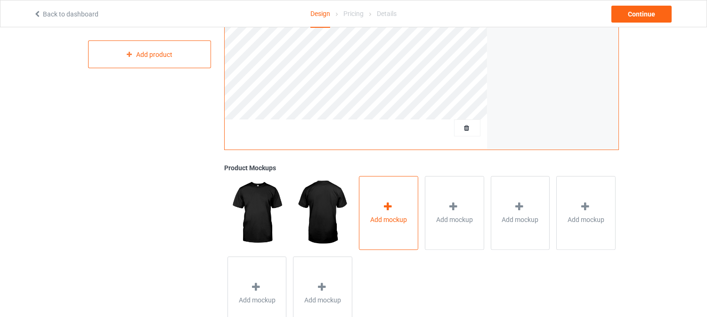
click at [371, 232] on div "Add mockup" at bounding box center [388, 213] width 59 height 74
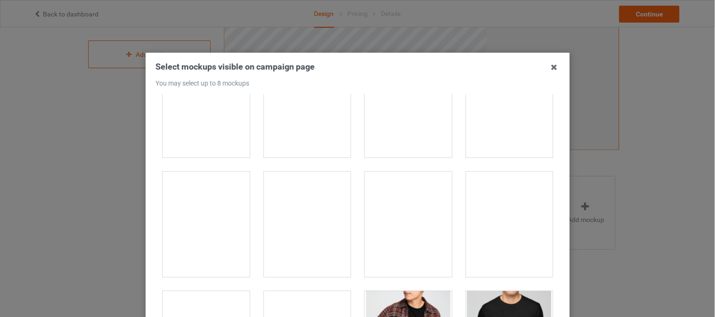
scroll to position [765, 0]
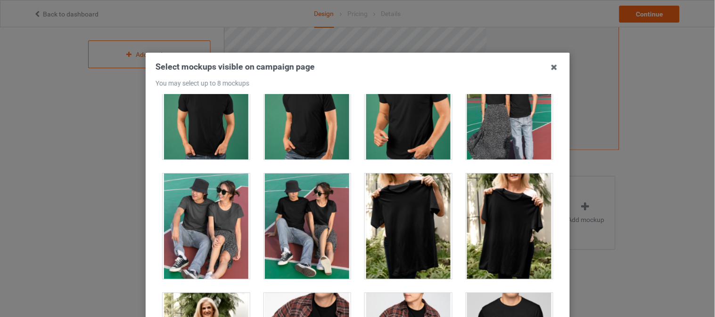
click at [220, 222] on div at bounding box center [206, 227] width 87 height 106
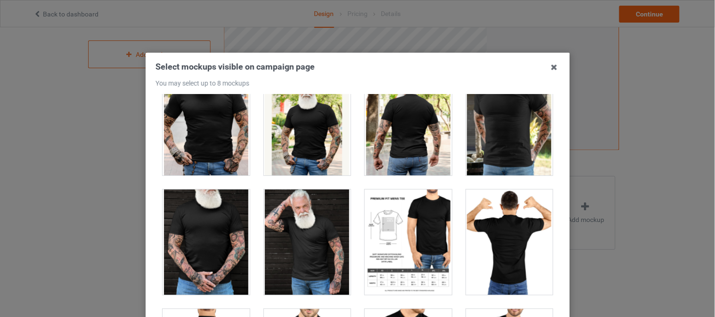
scroll to position [1850, 0]
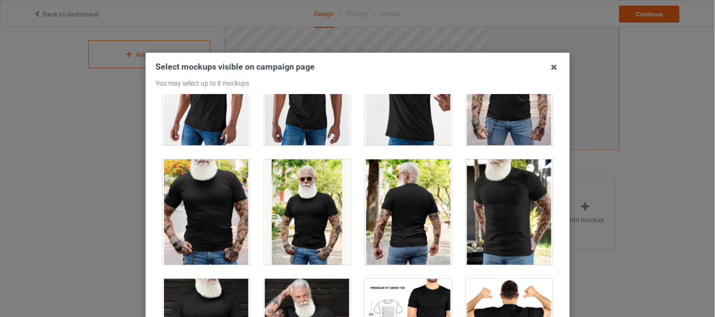
click at [283, 215] on div at bounding box center [306, 213] width 87 height 106
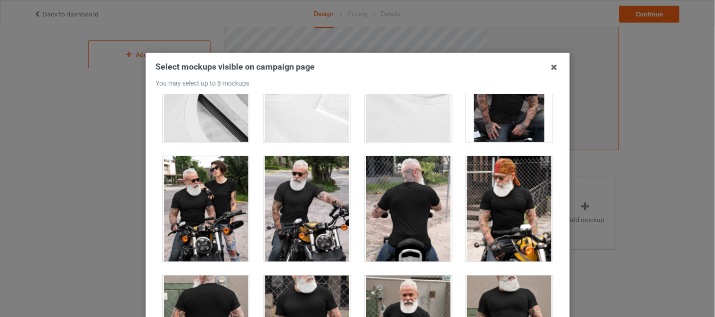
scroll to position [2716, 0]
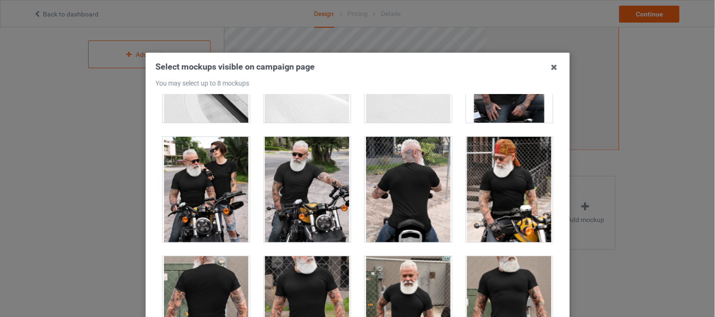
click at [201, 203] on div at bounding box center [206, 190] width 87 height 106
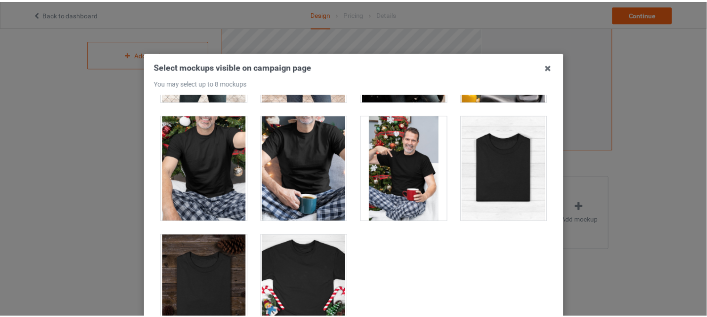
scroll to position [126, 0]
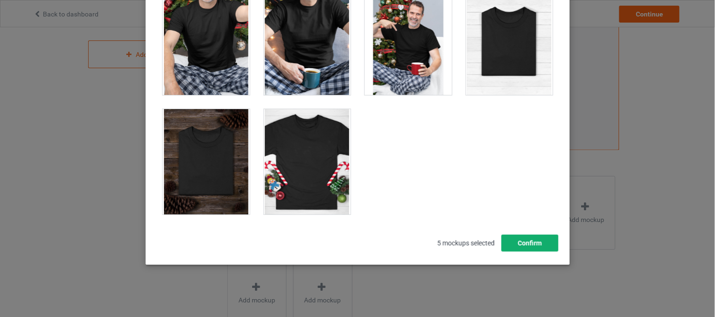
click at [523, 246] on button "Confirm" at bounding box center [529, 243] width 57 height 17
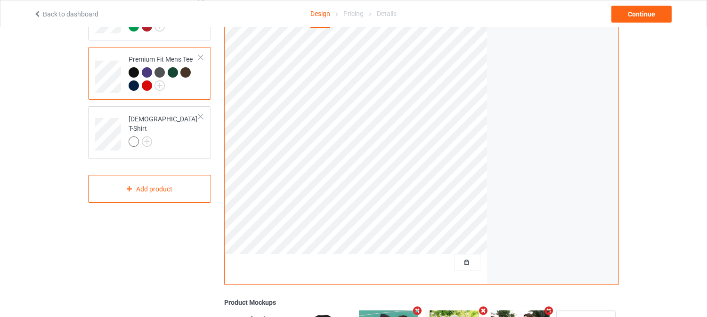
scroll to position [102, 0]
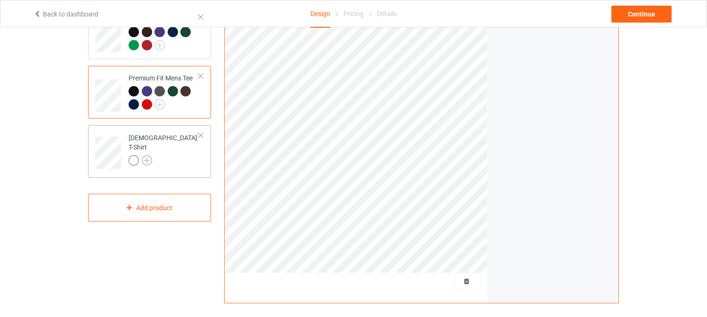
click at [144, 155] on img at bounding box center [147, 160] width 10 height 10
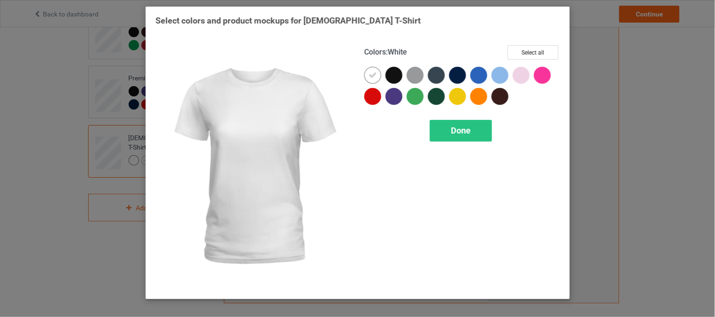
click at [374, 68] on div at bounding box center [372, 75] width 17 height 17
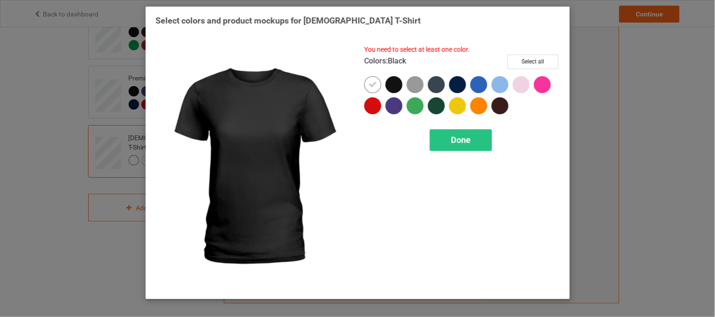
click at [392, 84] on div at bounding box center [393, 84] width 17 height 17
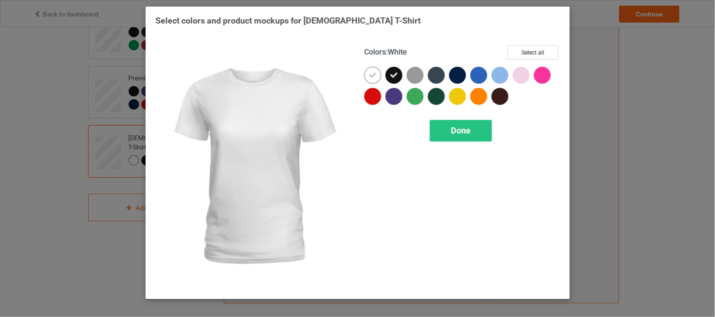
click at [370, 79] on icon at bounding box center [372, 75] width 8 height 8
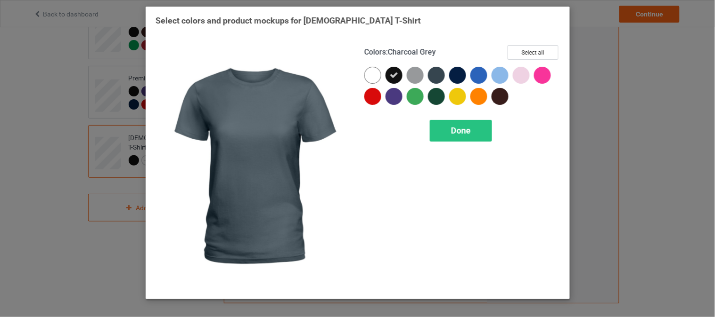
click at [439, 74] on div at bounding box center [436, 75] width 17 height 17
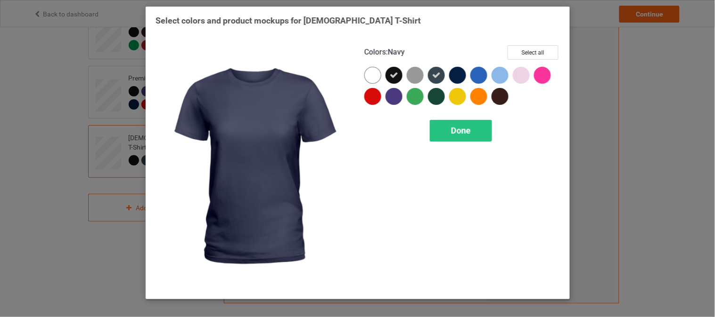
click at [453, 73] on div at bounding box center [457, 75] width 17 height 17
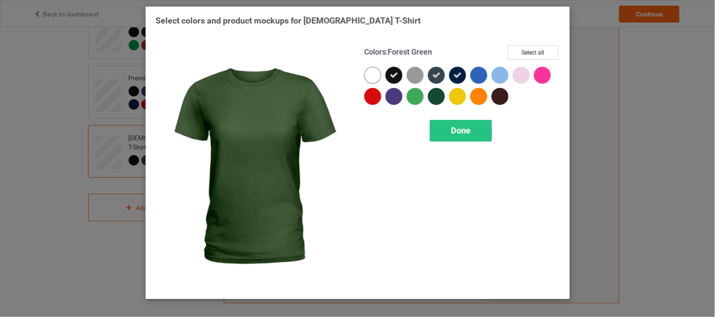
click at [437, 93] on div at bounding box center [436, 96] width 17 height 17
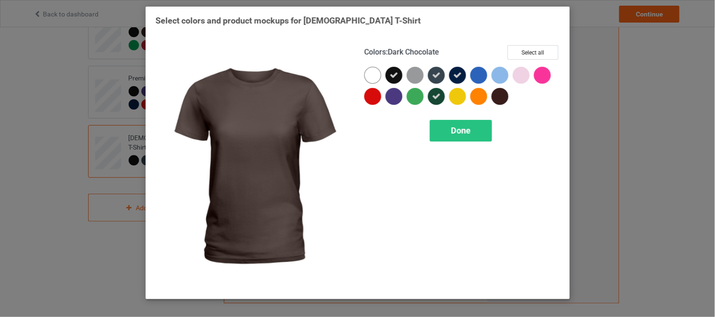
click at [503, 92] on div at bounding box center [499, 96] width 17 height 17
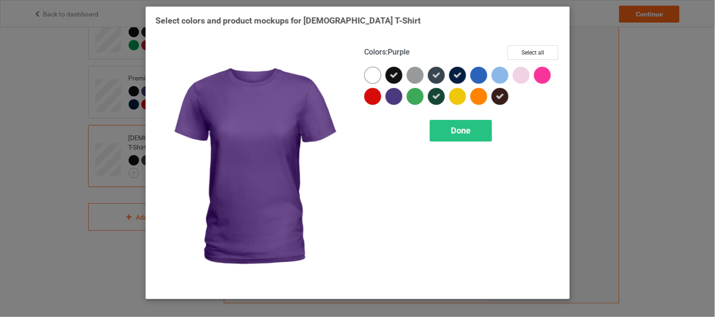
click at [392, 96] on div at bounding box center [393, 96] width 17 height 17
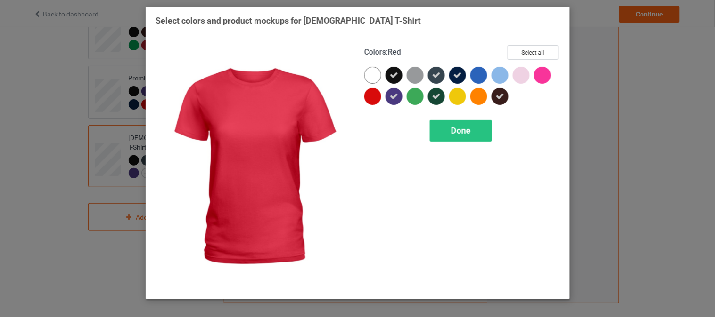
click at [371, 95] on div at bounding box center [372, 96] width 17 height 17
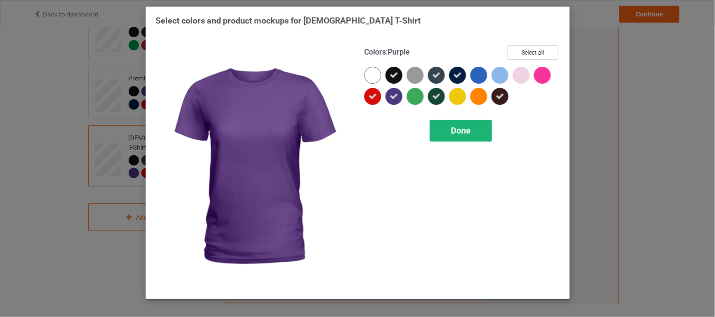
click at [450, 132] on div "Done" at bounding box center [461, 131] width 62 height 22
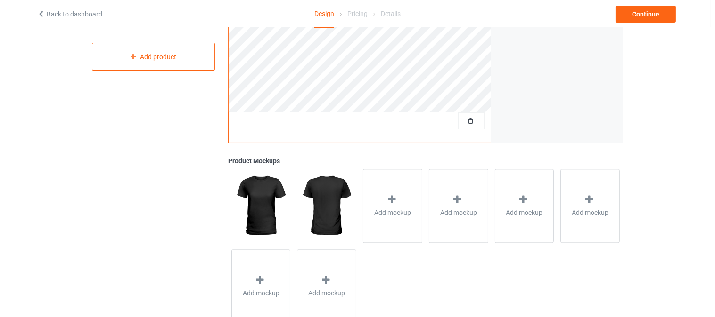
scroll to position [292, 0]
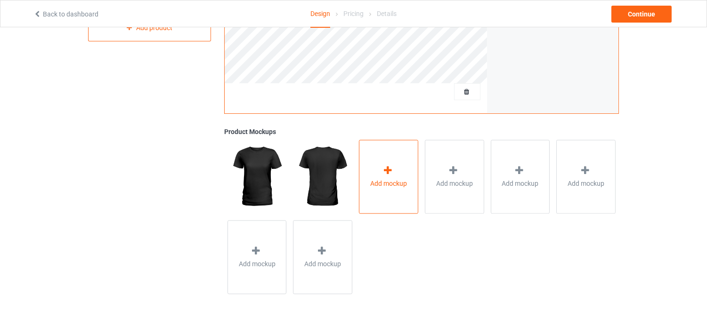
click at [370, 171] on div "Add mockup" at bounding box center [388, 177] width 59 height 74
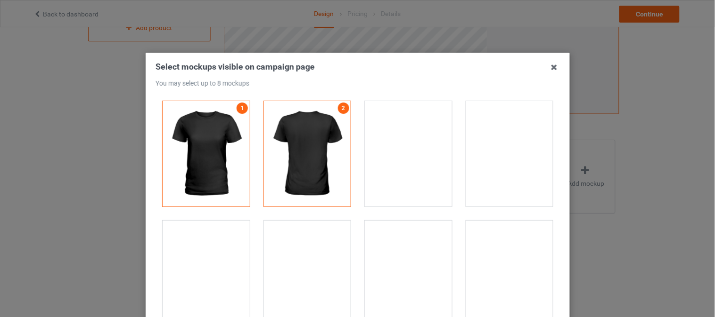
click at [490, 185] on div at bounding box center [508, 154] width 87 height 106
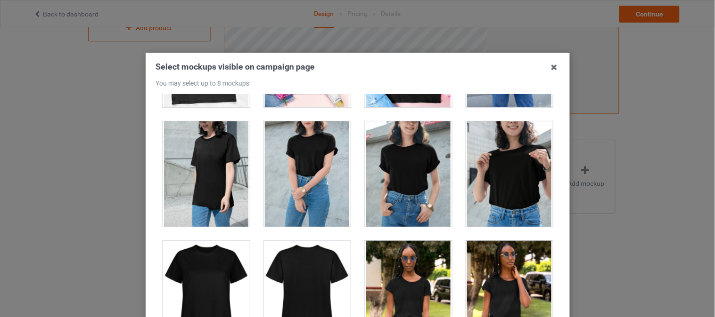
scroll to position [1649, 0]
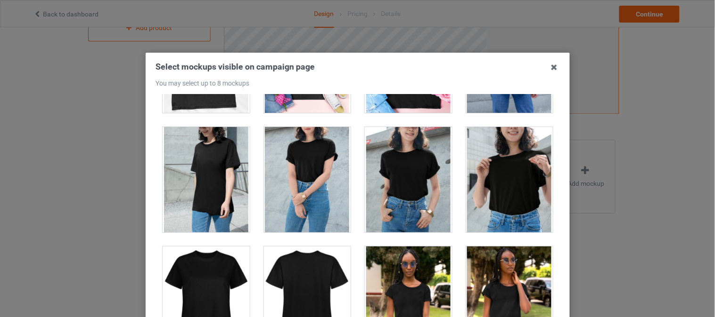
click at [473, 206] on div at bounding box center [508, 180] width 87 height 106
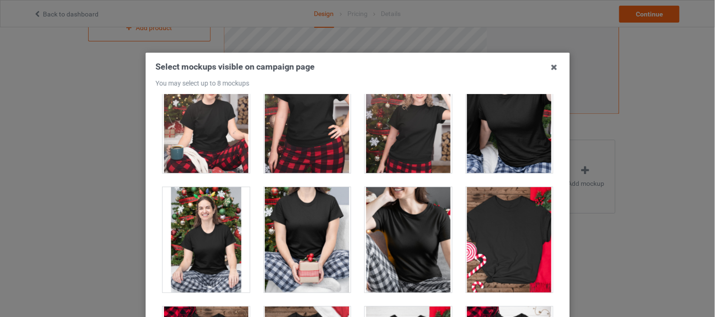
scroll to position [2884, 0]
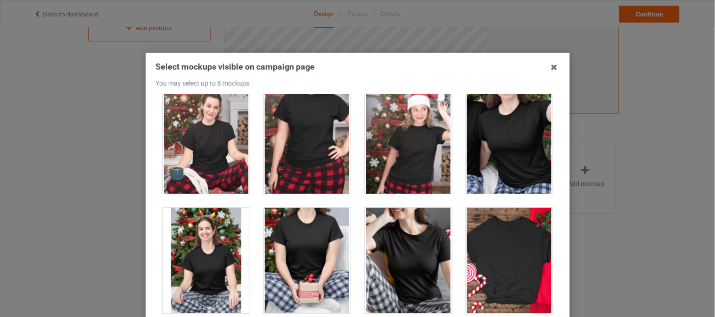
click at [402, 156] on div at bounding box center [408, 142] width 87 height 106
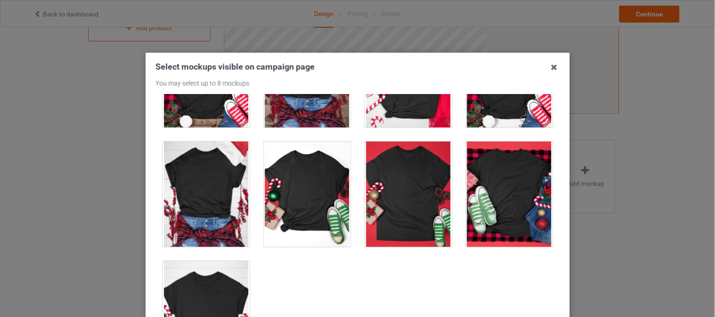
scroll to position [3218, 0]
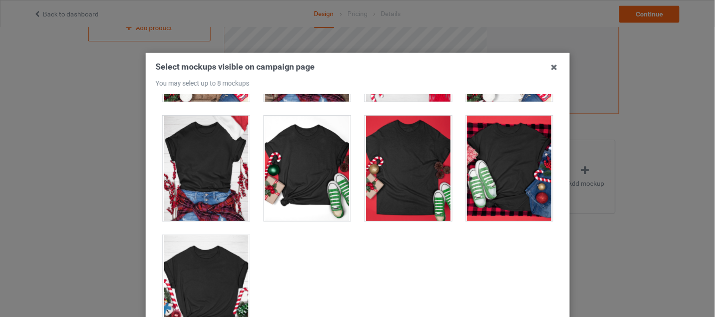
click at [580, 191] on div "Select mockups visible on campaign page You may select up to 8 mockups 1 2 3 4 …" at bounding box center [357, 158] width 715 height 317
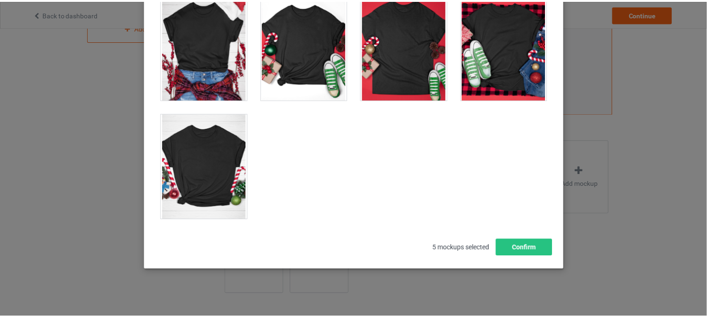
scroll to position [126, 0]
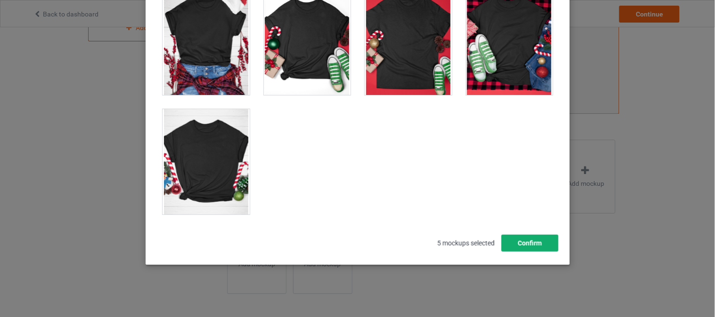
click at [521, 244] on button "Confirm" at bounding box center [529, 243] width 57 height 17
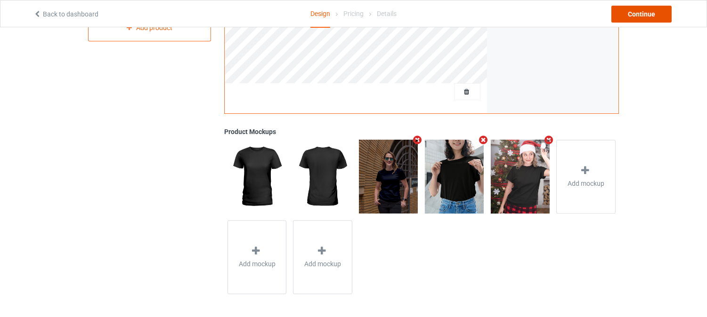
click at [640, 17] on div "Continue" at bounding box center [641, 14] width 60 height 17
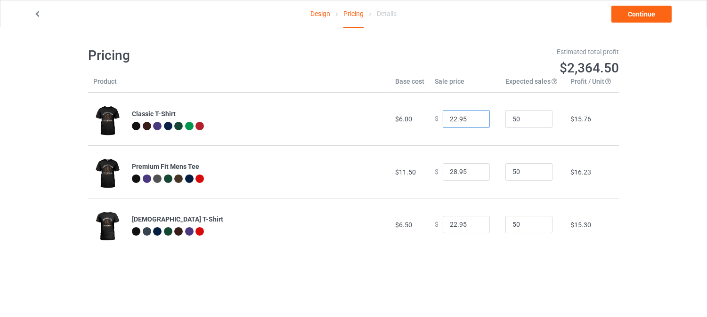
drag, startPoint x: 451, startPoint y: 119, endPoint x: 437, endPoint y: 118, distance: 14.6
click at [437, 118] on div "$ 22.95" at bounding box center [465, 119] width 60 height 18
type input "13.95"
drag, startPoint x: 453, startPoint y: 169, endPoint x: 437, endPoint y: 169, distance: 16.0
click at [437, 169] on div "$ 28.95" at bounding box center [465, 172] width 60 height 18
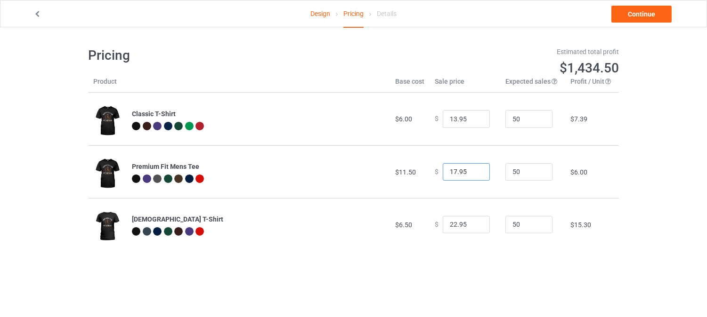
type input "17.95"
drag, startPoint x: 451, startPoint y: 224, endPoint x: 407, endPoint y: 224, distance: 44.3
click at [407, 224] on tr "Ladies T-Shirt $6.50 $ 22.95 50 $15.30" at bounding box center [353, 224] width 531 height 53
type input "12.95"
click at [645, 15] on link "Continue" at bounding box center [641, 14] width 60 height 17
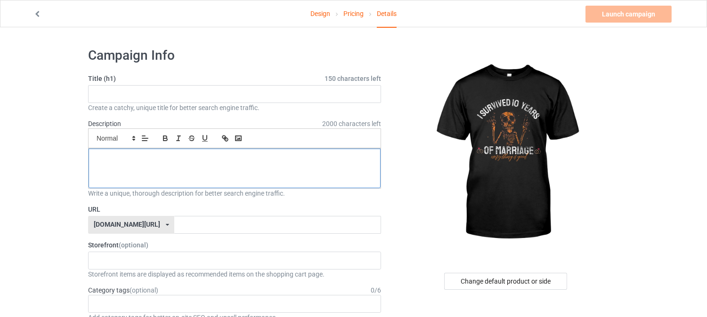
click at [173, 161] on p at bounding box center [234, 159] width 277 height 9
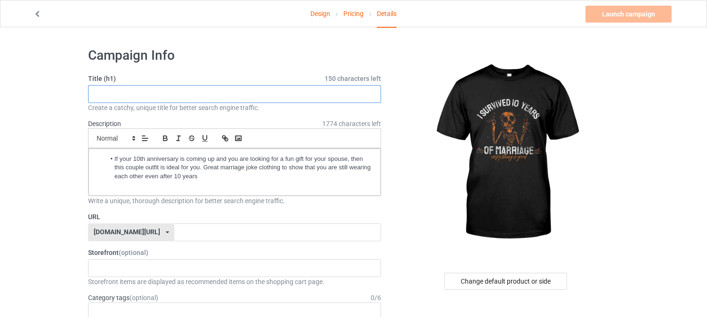
click at [162, 89] on input "text" at bounding box center [234, 94] width 293 height 18
paste input "I survived 10 years of marriage That's my superpower"
drag, startPoint x: 251, startPoint y: 91, endPoint x: 187, endPoint y: 87, distance: 64.2
click at [187, 87] on input "I survived 10 years of marriage That's my superpower" at bounding box center [234, 94] width 293 height 18
click at [100, 96] on input "I survived 10 years of marriage Everything Is Good" at bounding box center [234, 94] width 293 height 18
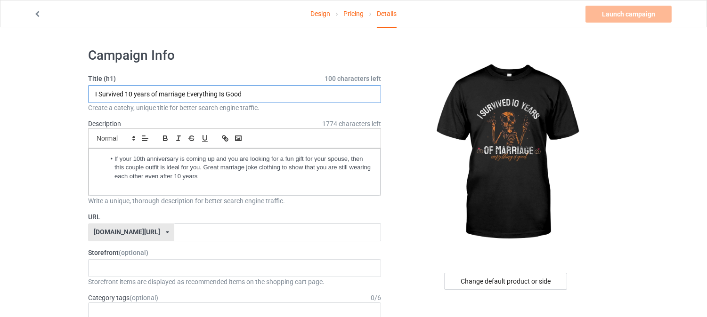
click at [137, 94] on input "I Survived 10 years of marriage Everything Is Good" at bounding box center [234, 94] width 293 height 18
click at [156, 95] on input "I Survived 10 Years of marriage Everything Is Good" at bounding box center [234, 94] width 293 height 18
click at [166, 92] on input "I Survived 10 Years Of marriage Everything Is Good" at bounding box center [234, 94] width 293 height 18
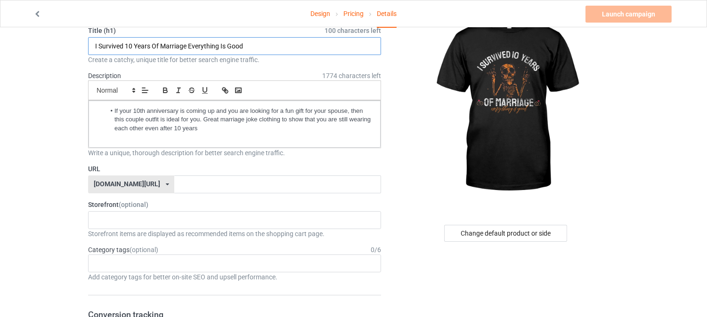
scroll to position [49, 0]
type input "I Survived 10 Years Of Marriage Everything Is Good"
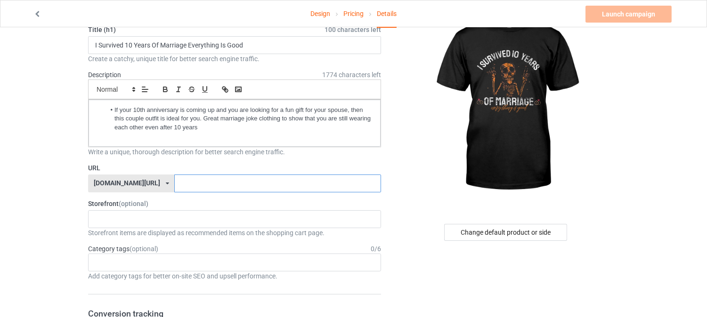
click at [177, 185] on input "text" at bounding box center [277, 184] width 206 height 18
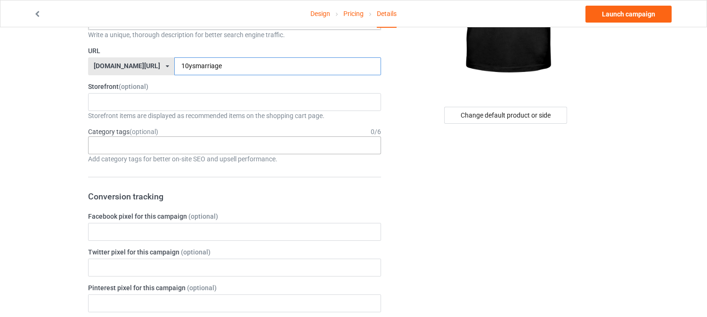
scroll to position [148, 0]
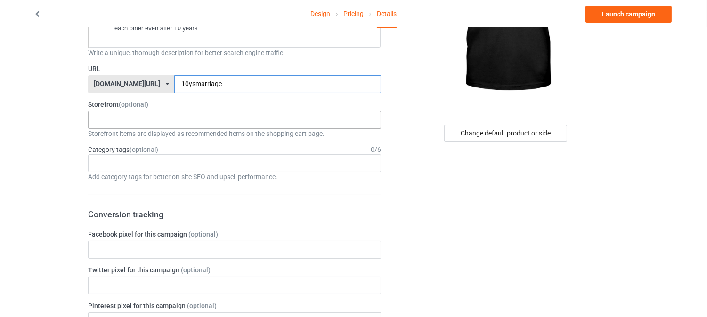
type input "10ysmarriage"
click at [139, 116] on div "InkSpire : Custom Apparel and Gifts That Inspire 64cfad196bdd59002f2c0493" at bounding box center [234, 120] width 293 height 18
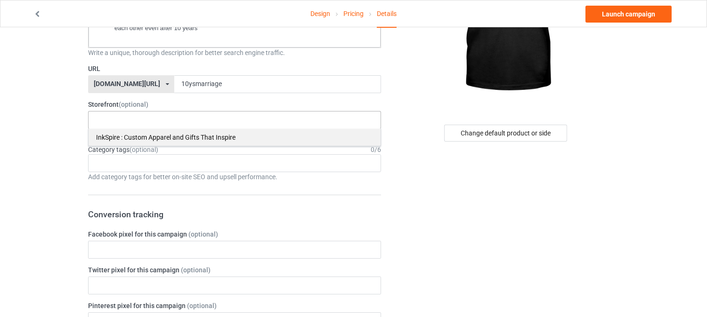
click at [139, 138] on div "InkSpire : Custom Apparel and Gifts That Inspire" at bounding box center [235, 137] width 292 height 17
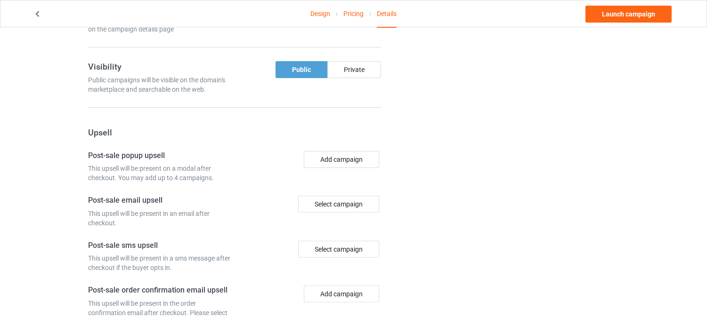
scroll to position [609, 0]
click at [614, 14] on link "Launch campaign" at bounding box center [628, 14] width 86 height 17
